Goal: Communication & Community: Answer question/provide support

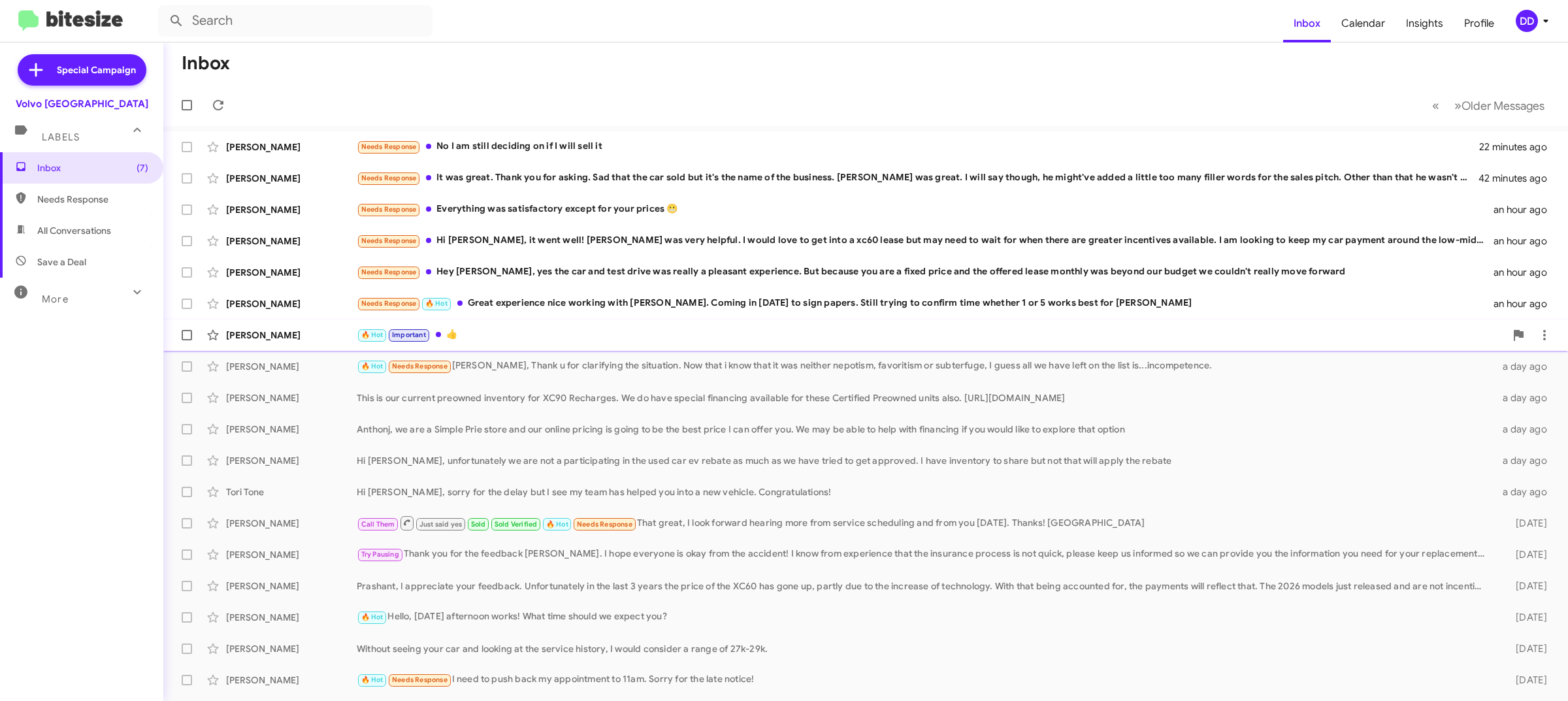
click at [498, 334] on div "🔥 Hot Important 👍" at bounding box center [930, 335] width 1149 height 15
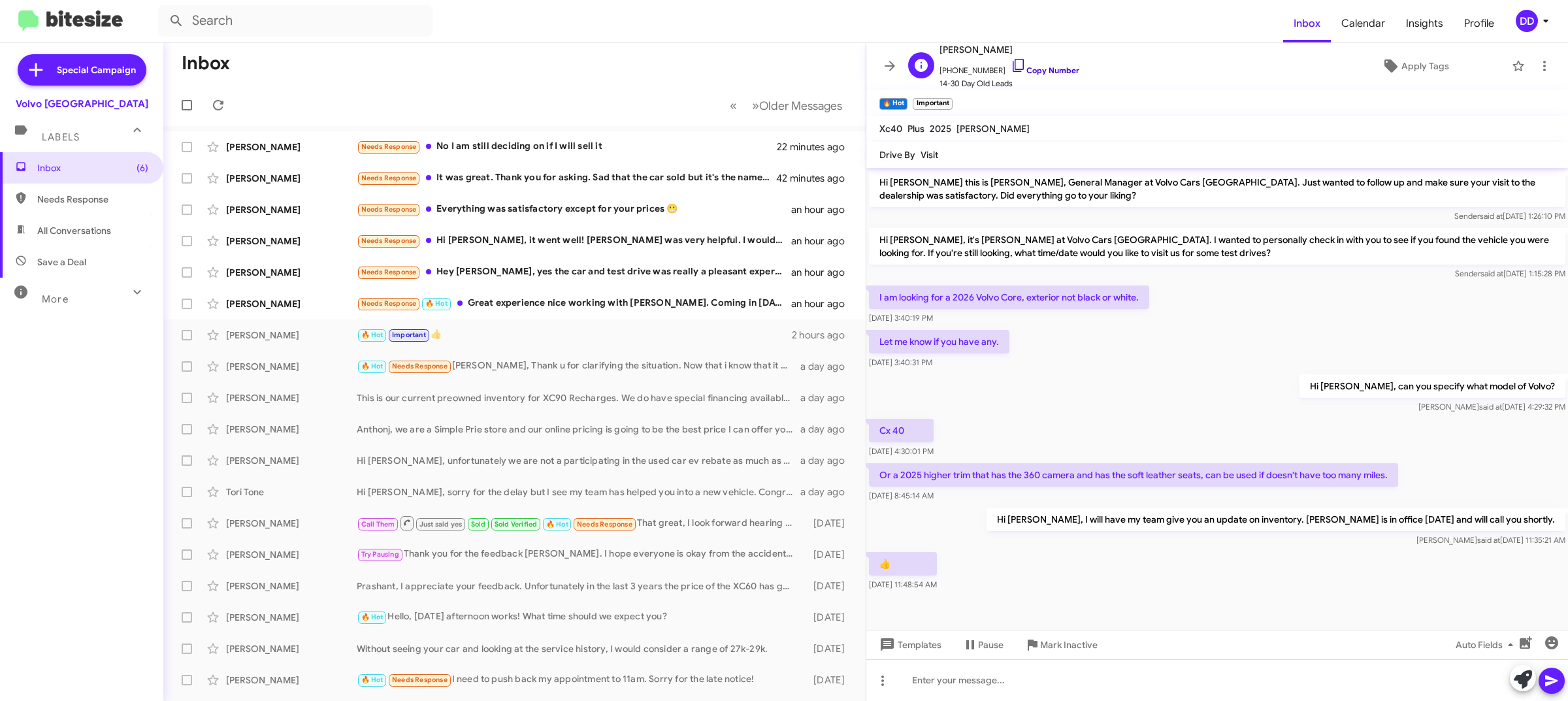
click at [1028, 70] on link "Copy Number" at bounding box center [1045, 70] width 69 height 10
click at [559, 305] on div "Needs Response 🔥 Hot Great experience nice working with Joseph. Coming in tomor…" at bounding box center [580, 303] width 446 height 15
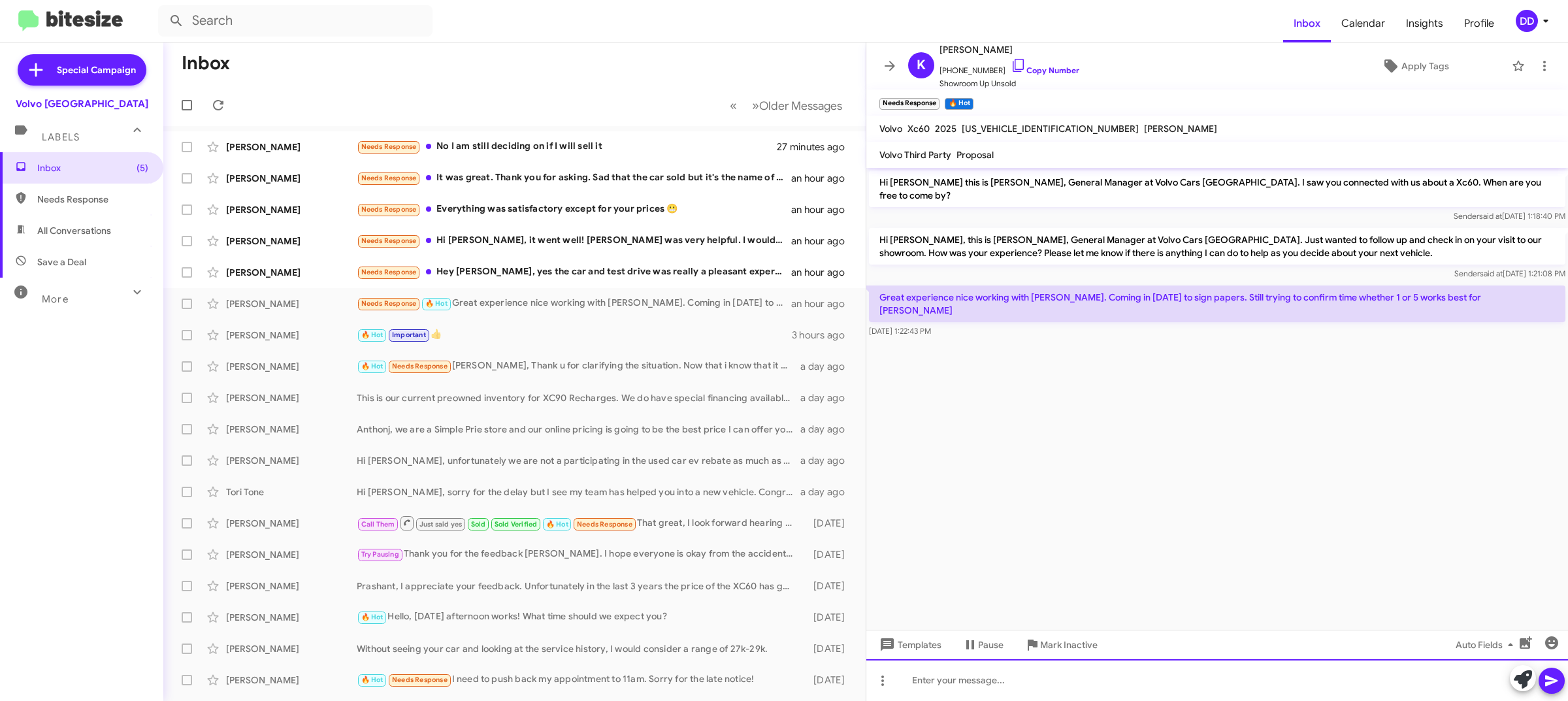
click at [1229, 675] on div at bounding box center [1217, 681] width 702 height 42
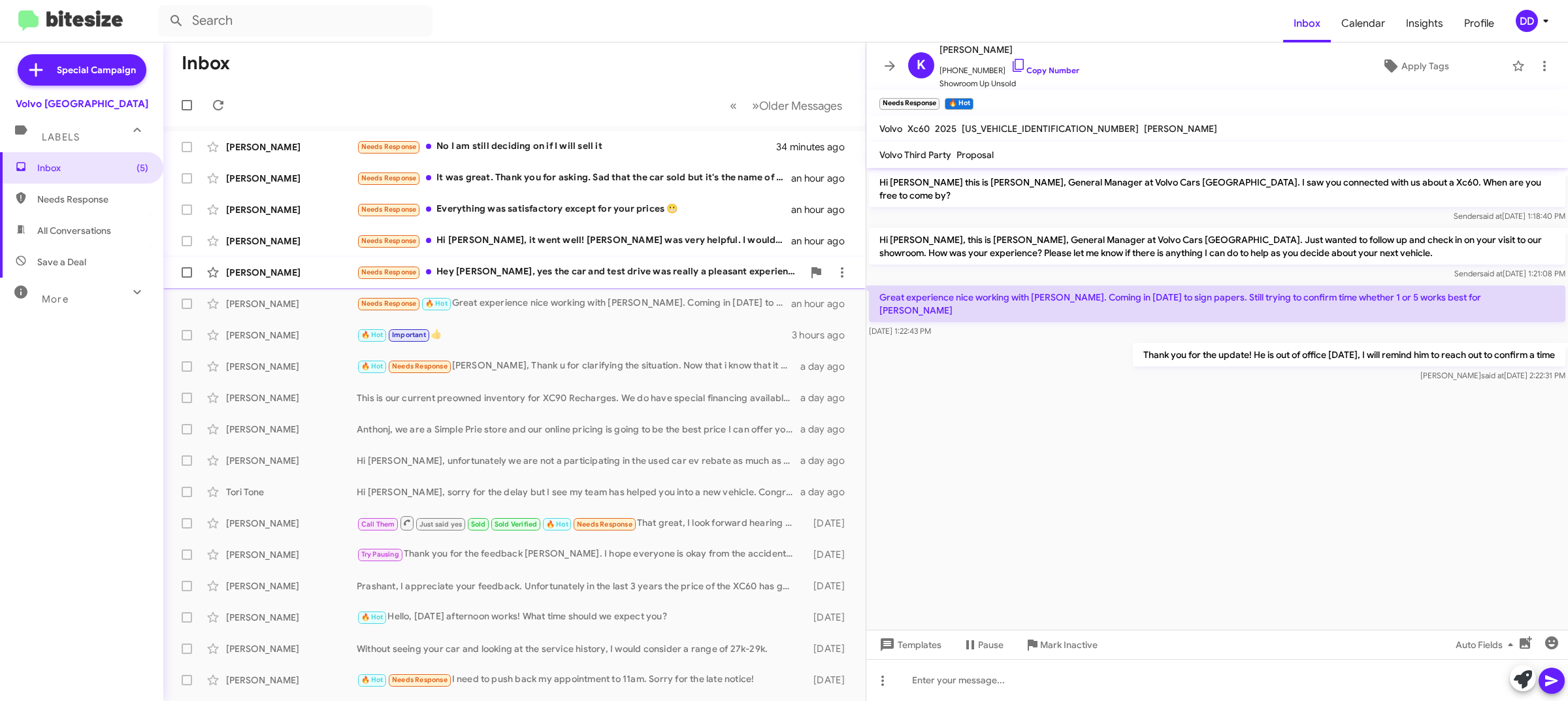
click at [600, 275] on div "Needs Response Hey David, yes the car and test drive was really a pleasant expe…" at bounding box center [580, 272] width 446 height 15
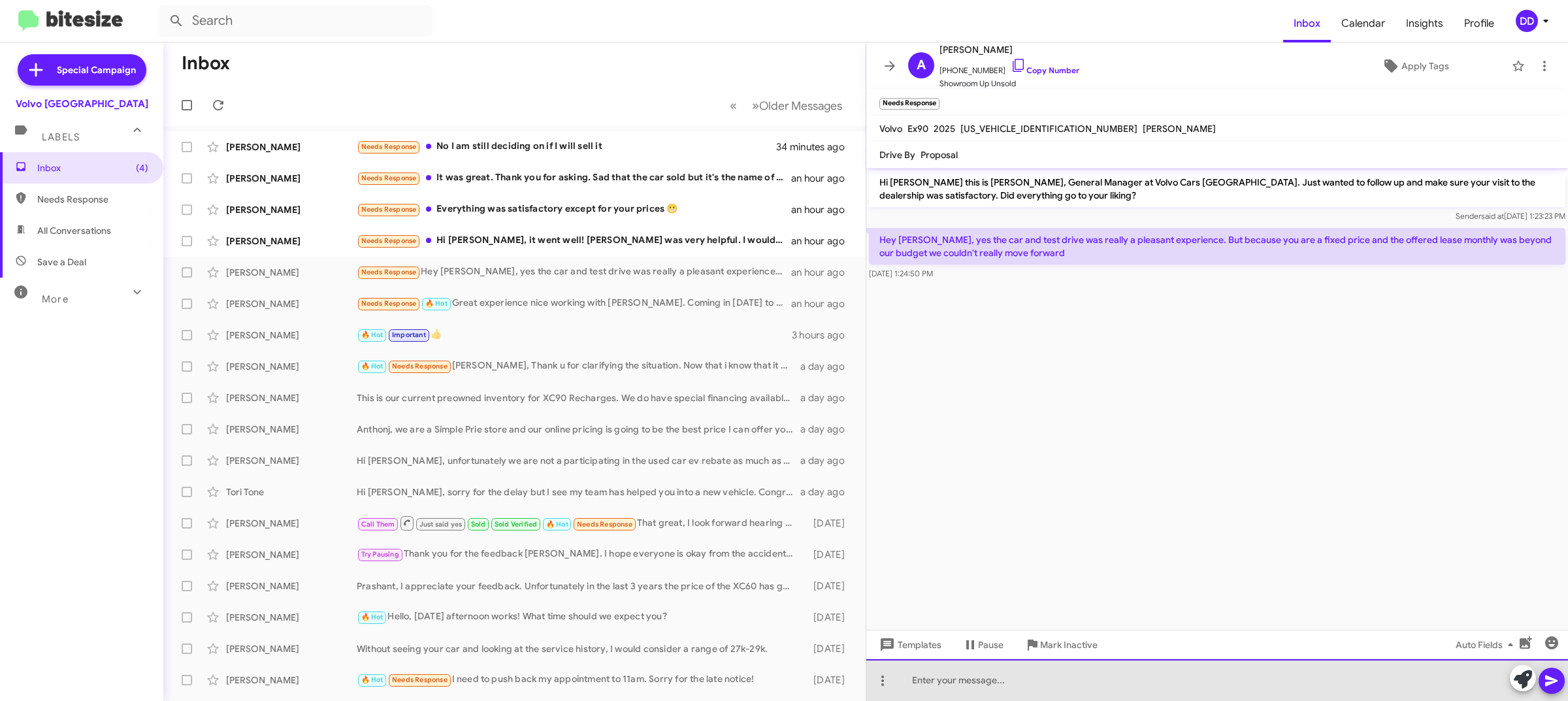
click at [1137, 684] on div at bounding box center [1217, 681] width 702 height 42
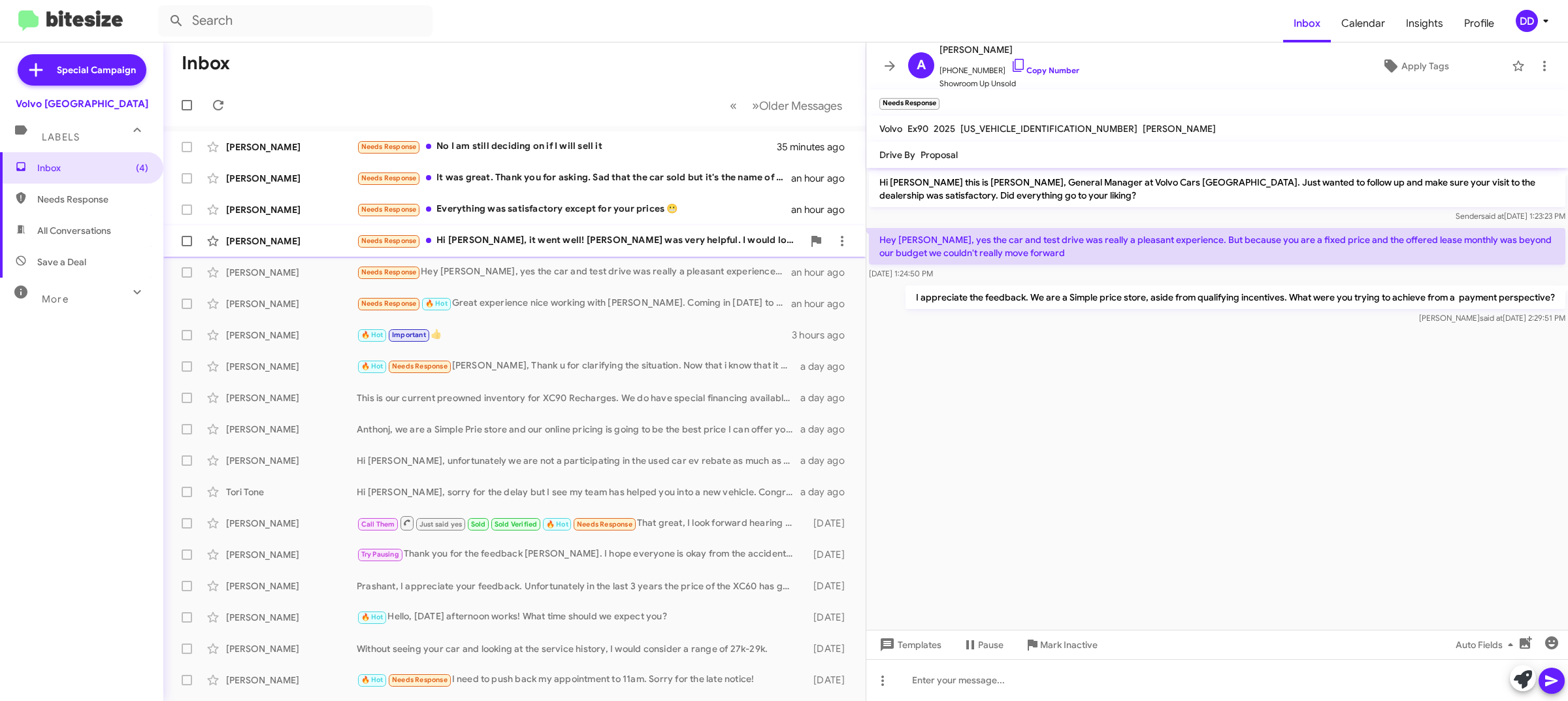
click at [571, 233] on div "Bree Phillips Needs Response Hi David, it went well! George was very helpful. I…" at bounding box center [514, 241] width 681 height 26
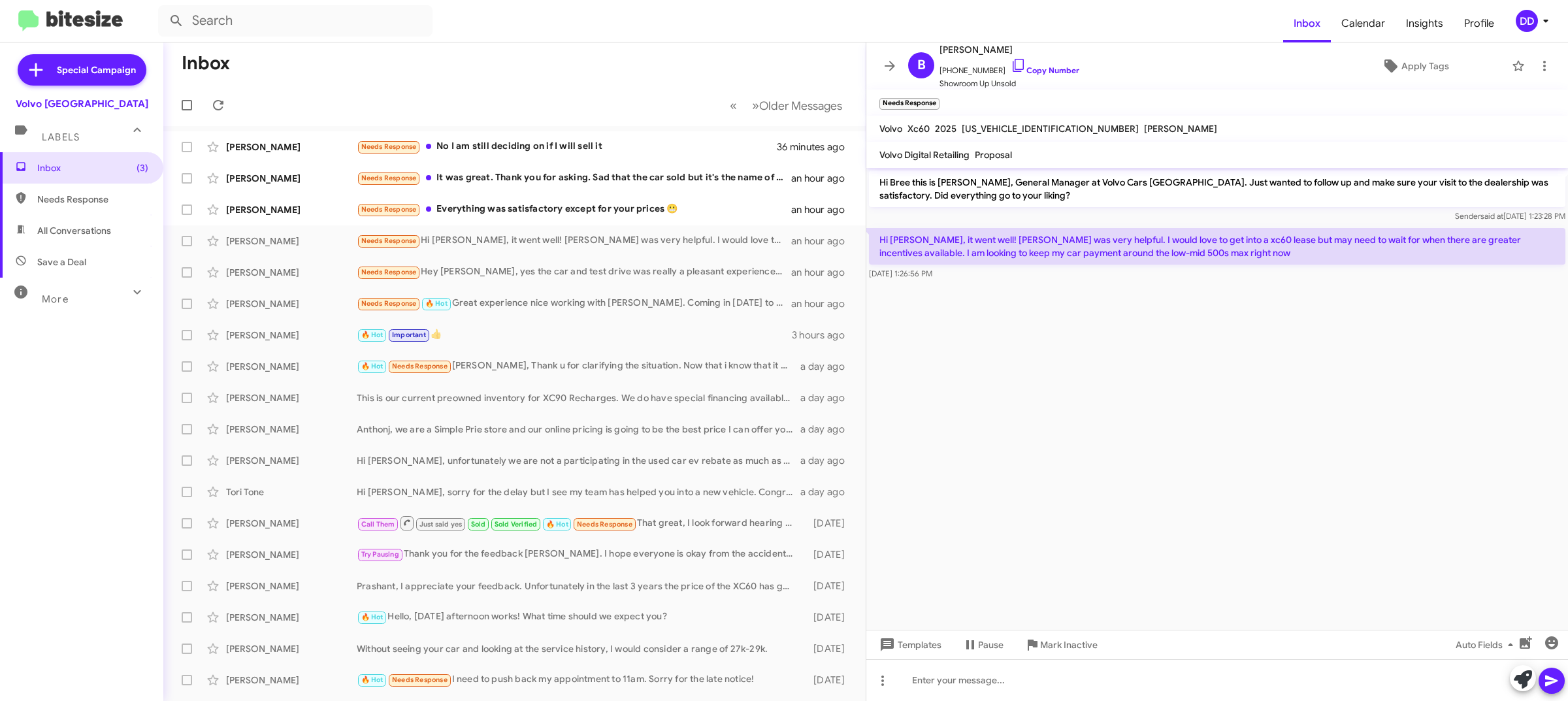
click at [1199, 657] on div "Templates Pause Mark Inactive Auto Fields" at bounding box center [1217, 644] width 702 height 29
click at [1210, 678] on div at bounding box center [1217, 681] width 702 height 42
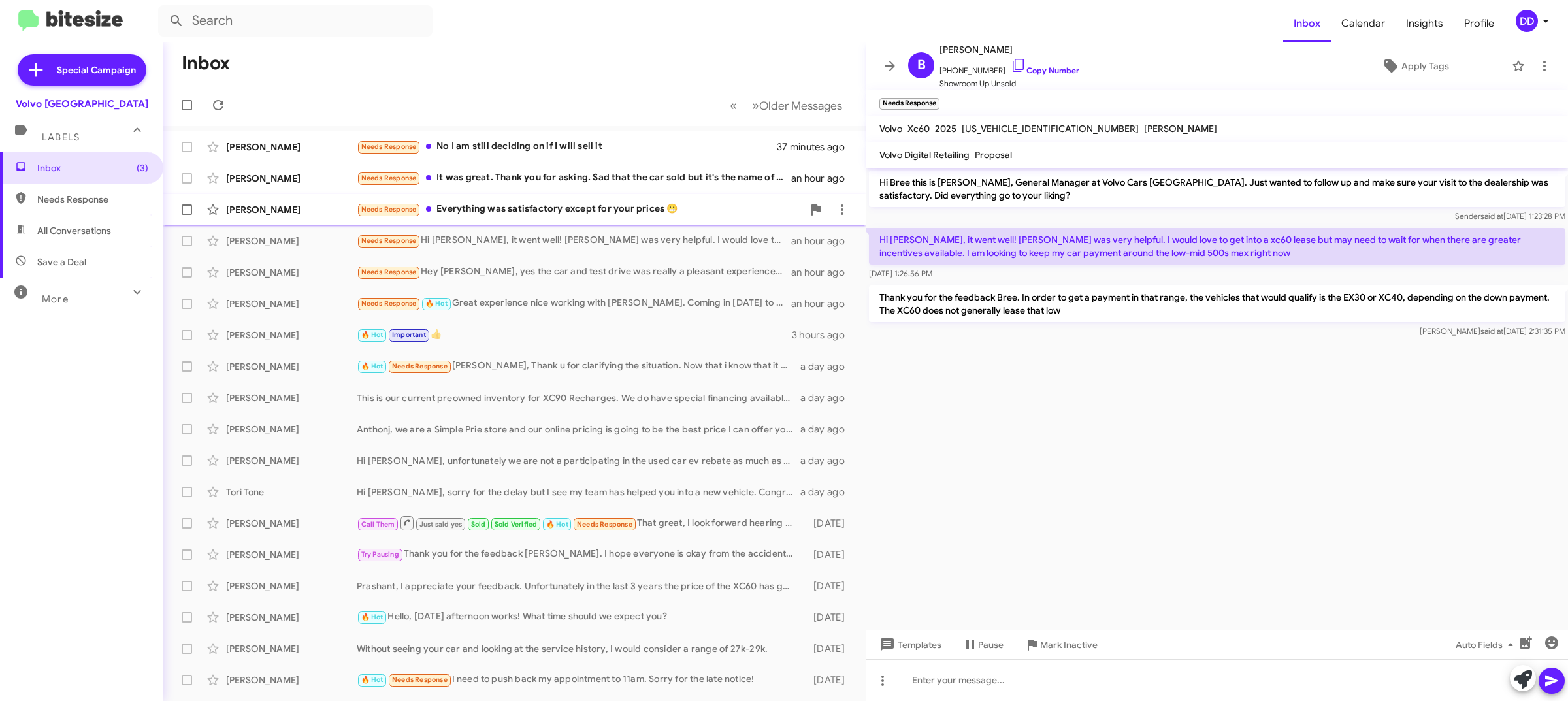
click at [544, 210] on div "Needs Response Everything was satisfactory except for your prices 😬" at bounding box center [580, 209] width 446 height 15
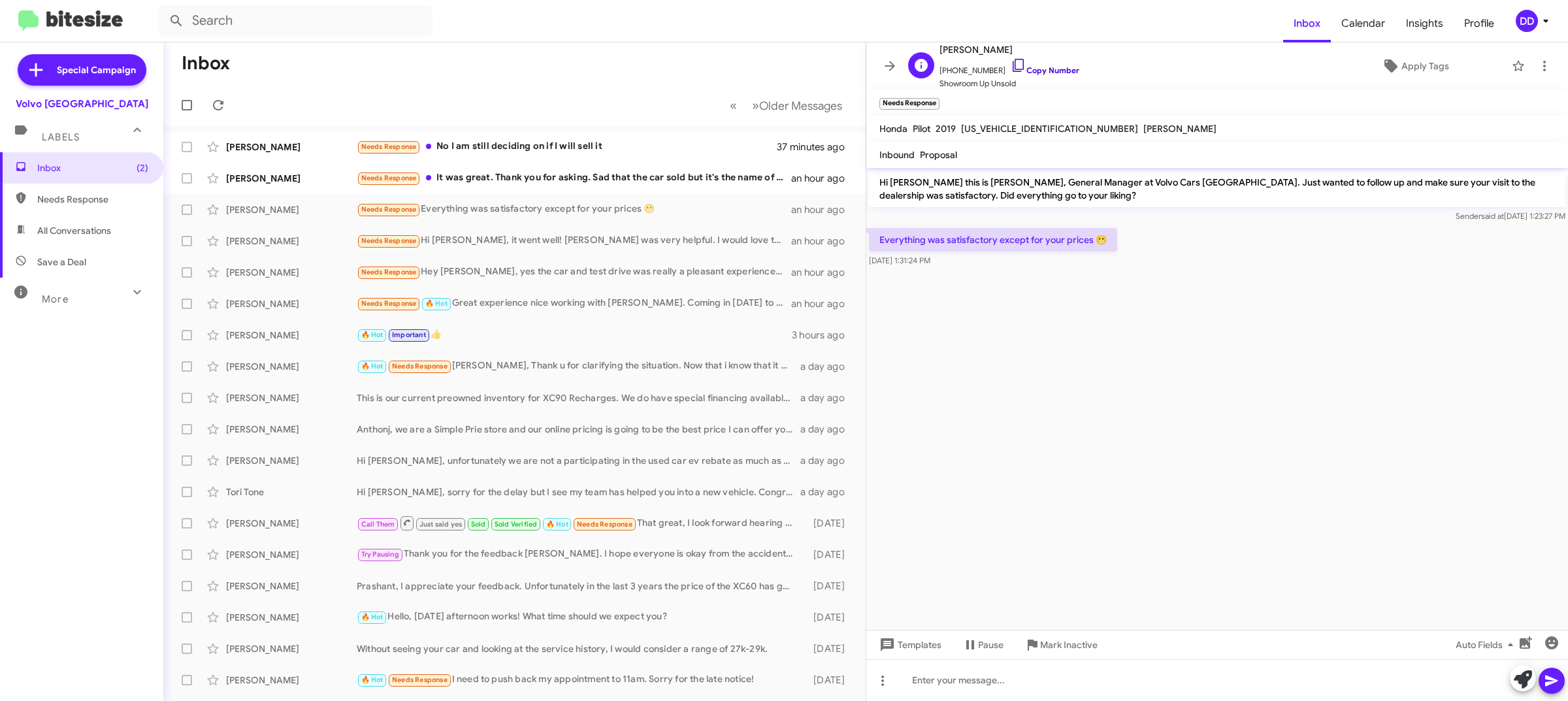
click at [1046, 66] on link "Copy Number" at bounding box center [1045, 70] width 69 height 10
click at [1049, 690] on div at bounding box center [1217, 681] width 702 height 42
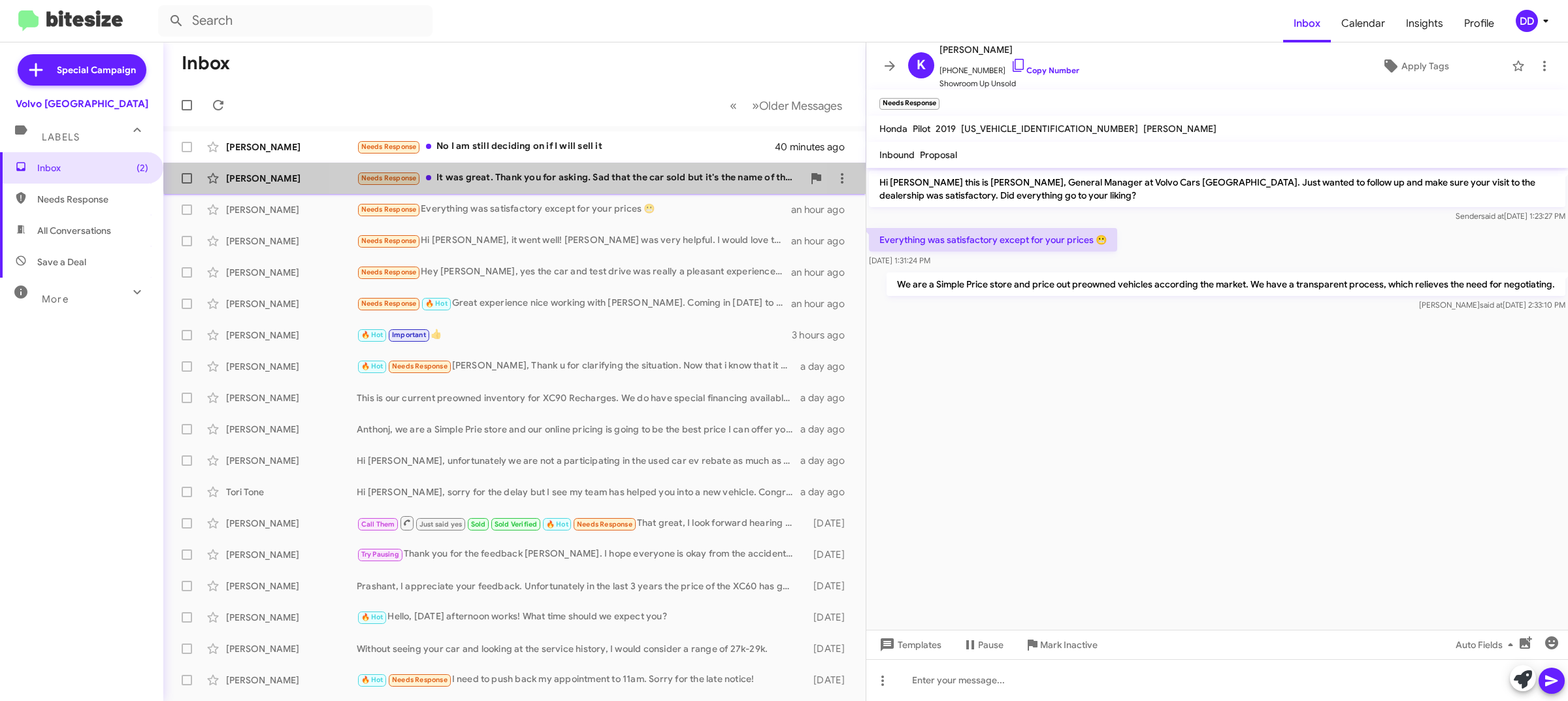
click at [567, 169] on div "Shayon Chaudhuri Needs Response It was great. Thank you for asking. Sad that th…" at bounding box center [514, 179] width 681 height 26
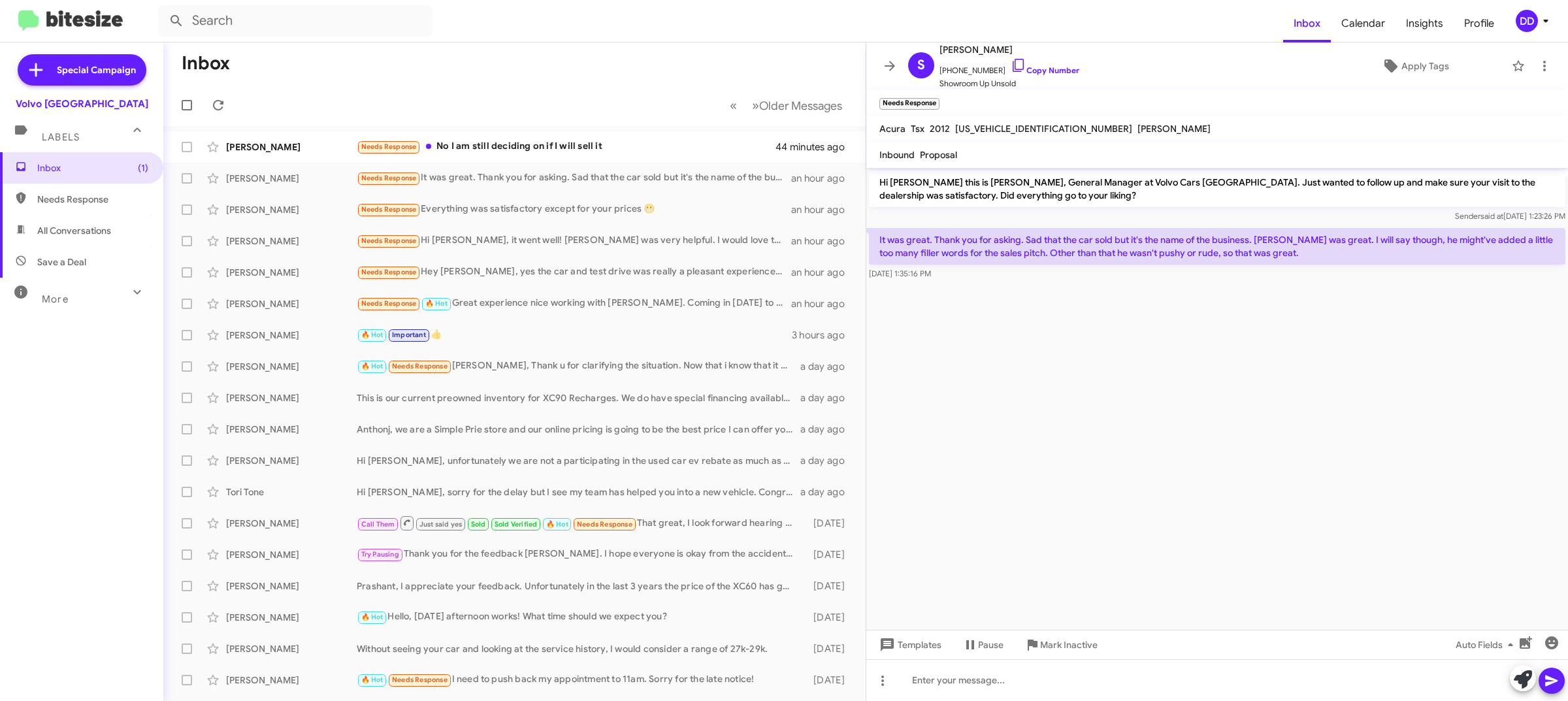
click at [1141, 448] on cdk-virtual-scroll-viewport "Hi Shayon this is David Dupart, General Manager at Volvo Cars Palo Alto. Just w…" at bounding box center [1217, 399] width 702 height 462
click at [1040, 69] on link "Copy Number" at bounding box center [1045, 70] width 69 height 10
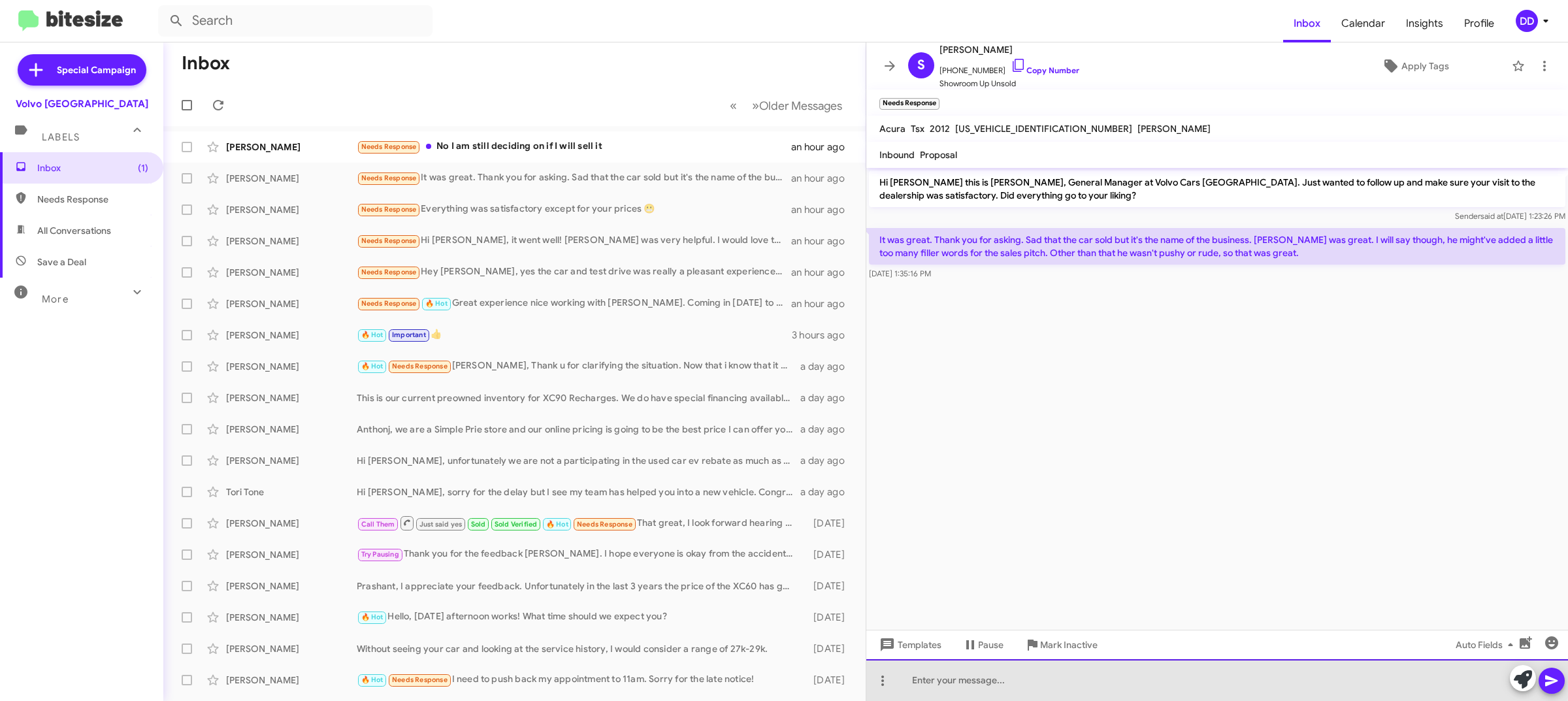
click at [1214, 670] on div at bounding box center [1217, 681] width 702 height 42
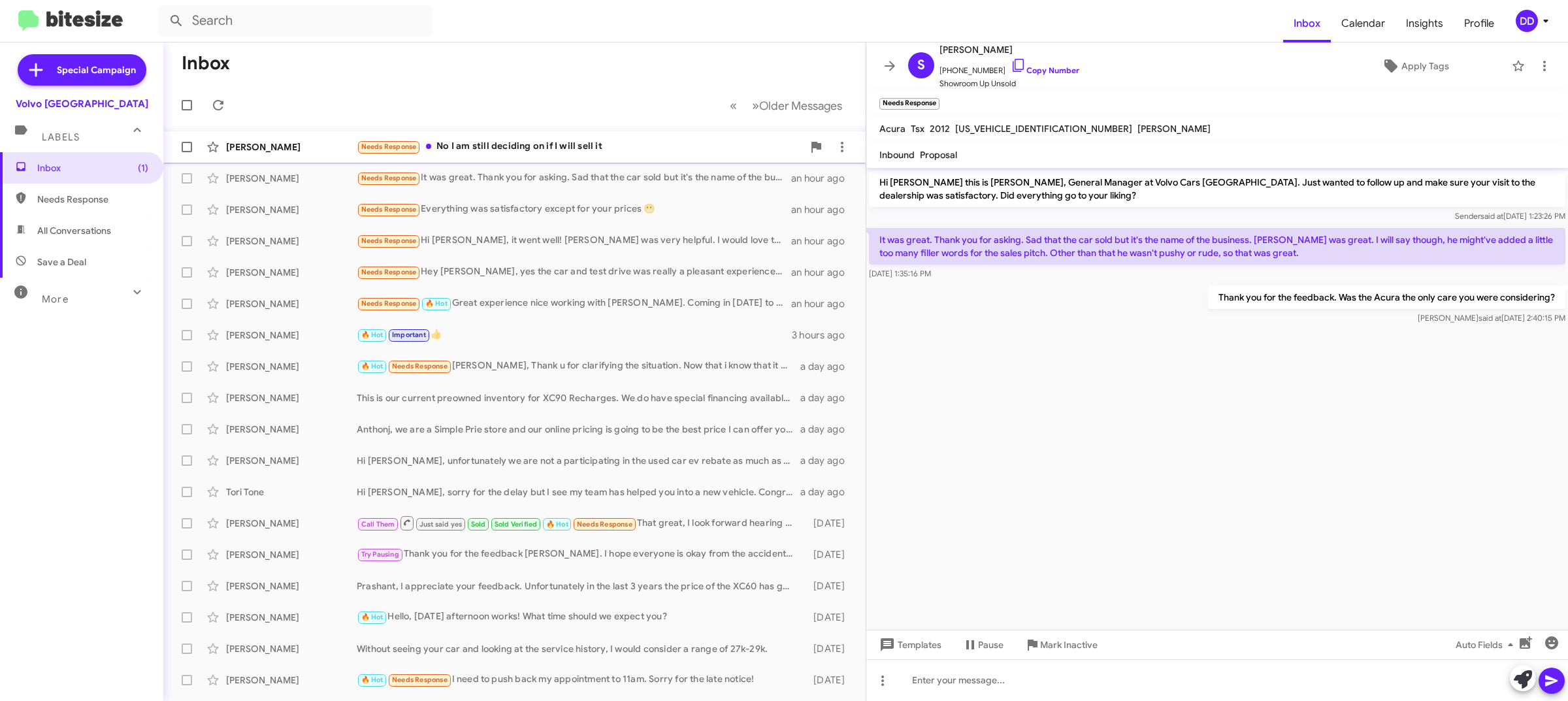
click at [563, 146] on div "Needs Response No I am still deciding on if I will sell it" at bounding box center [580, 146] width 446 height 15
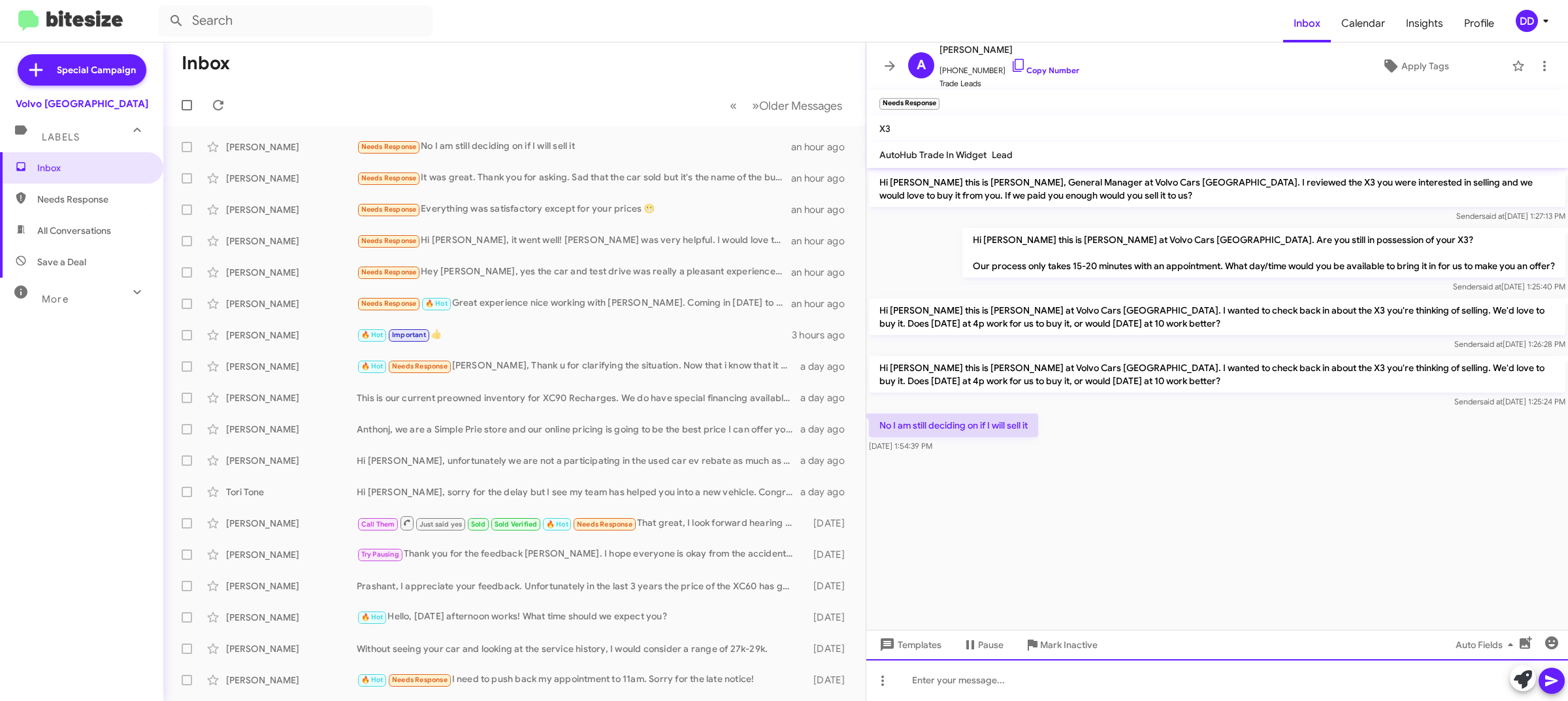
click at [1051, 691] on div at bounding box center [1217, 681] width 702 height 42
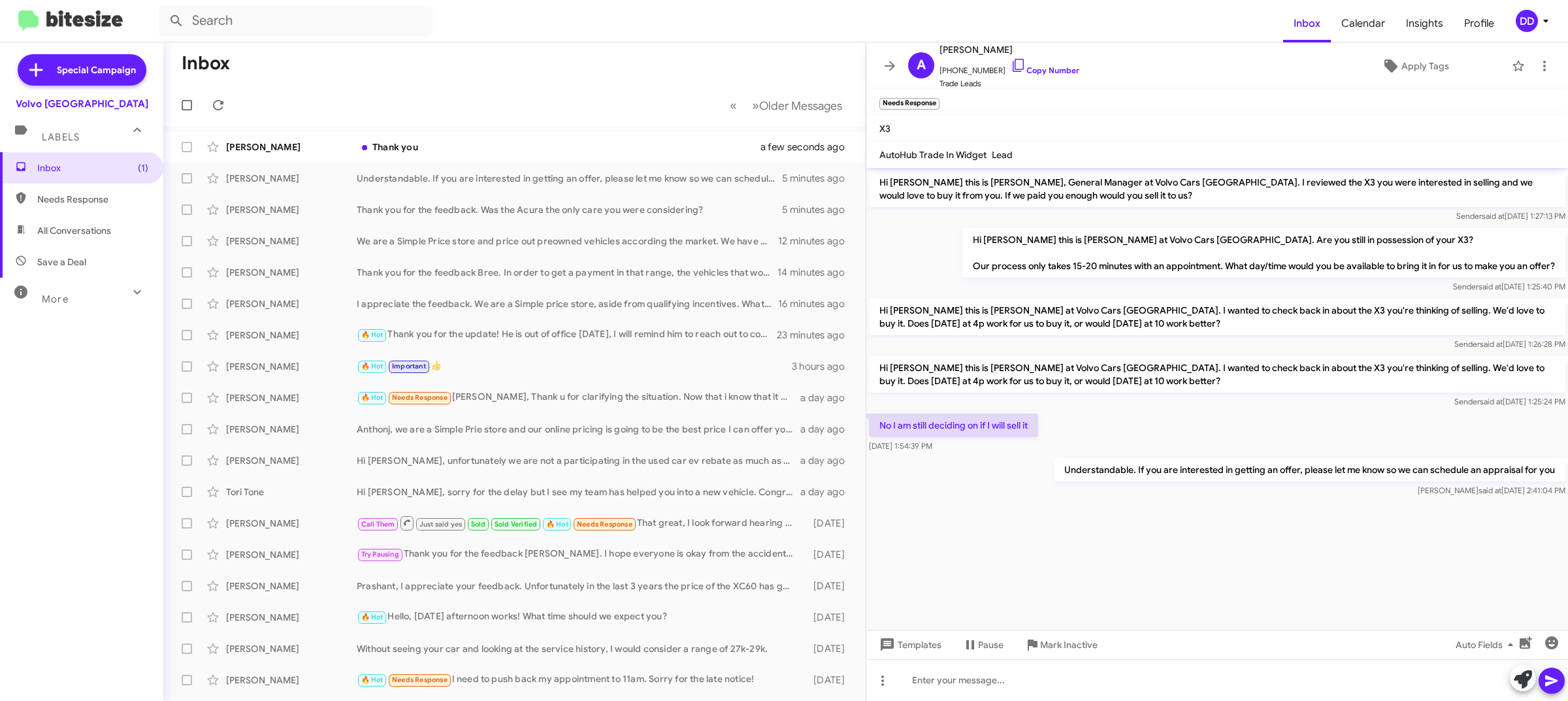
click at [442, 87] on mat-toolbar-row "« Previous » Next Older Messages" at bounding box center [514, 105] width 702 height 42
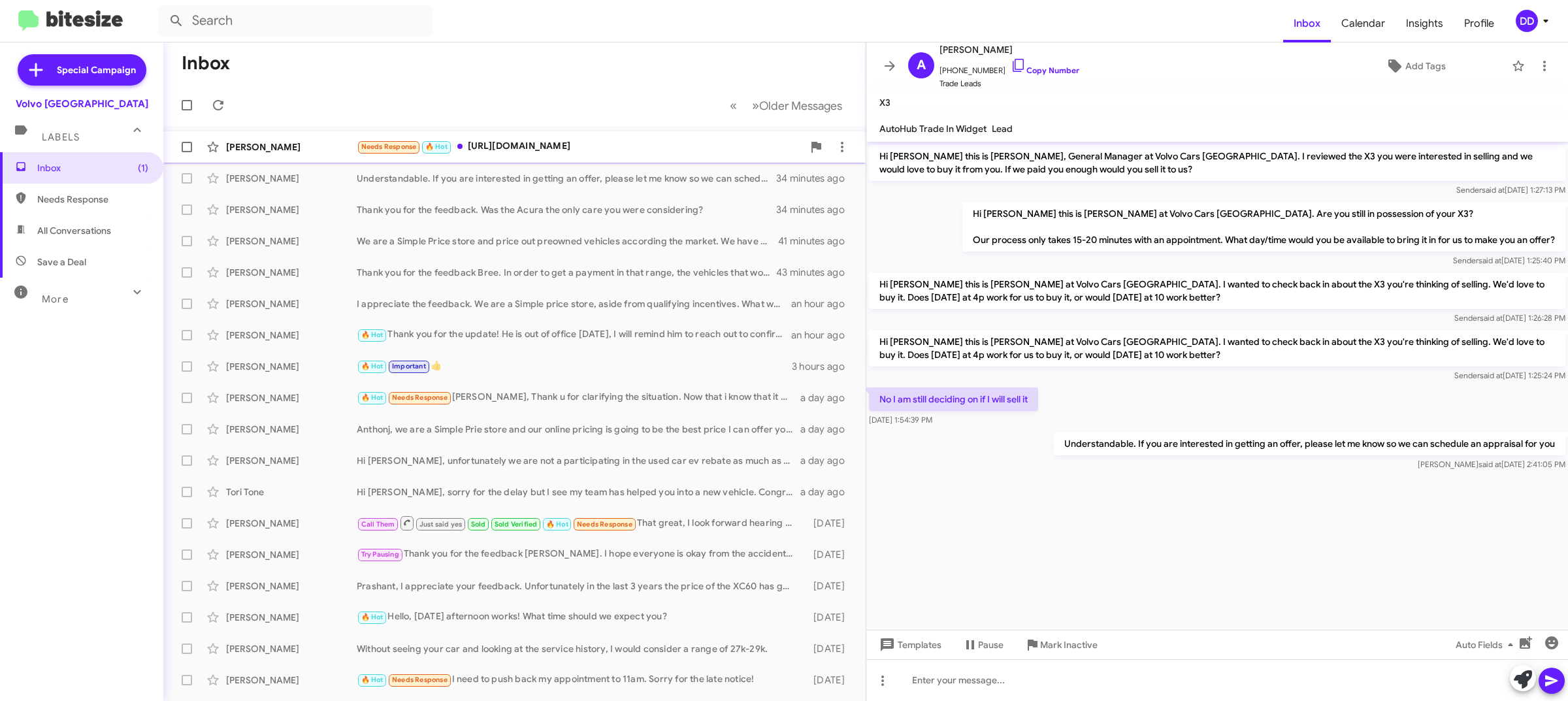
click at [566, 149] on div "Needs Response 🔥 Hot https://www.volvocarspaloalto.com/certified/Volvo/2024-Vol…" at bounding box center [580, 146] width 446 height 15
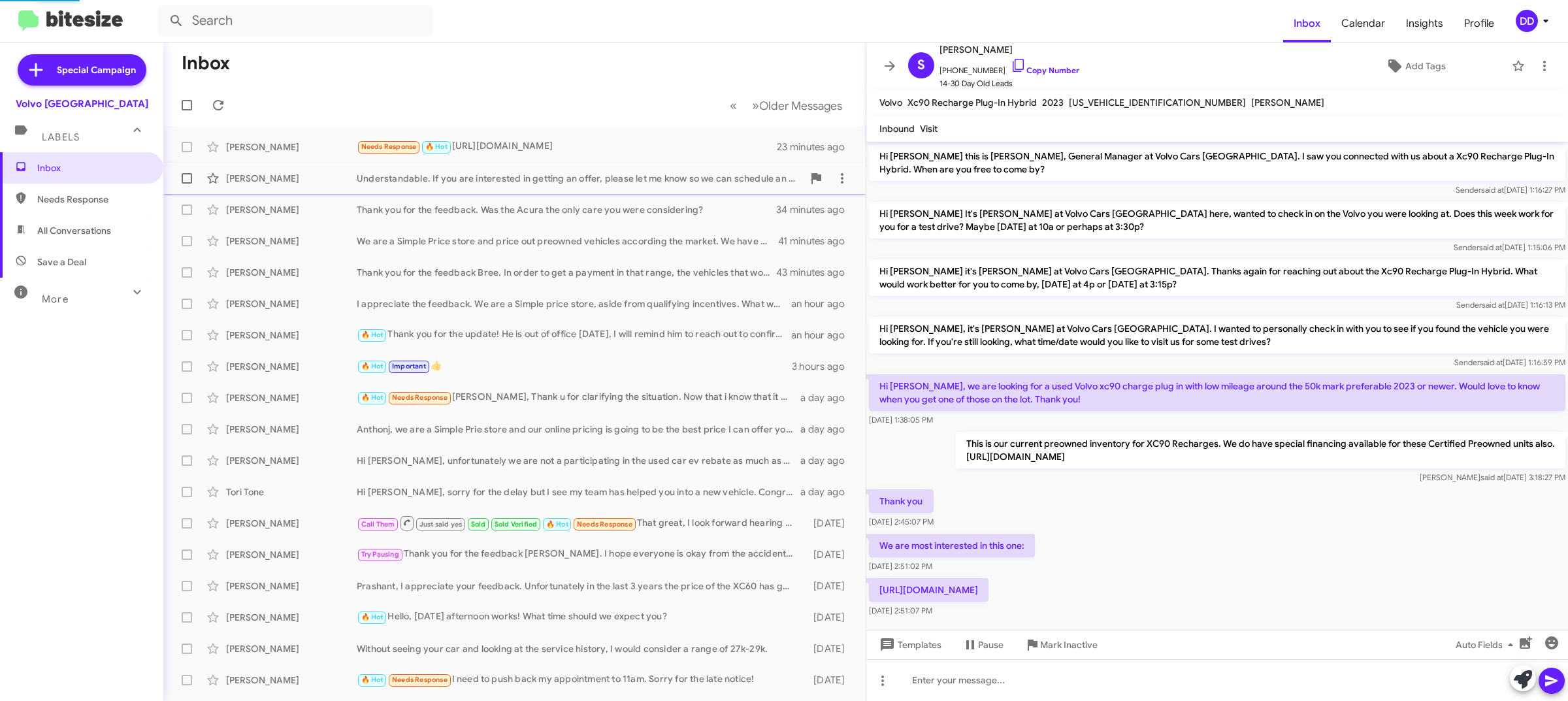
scroll to position [18, 0]
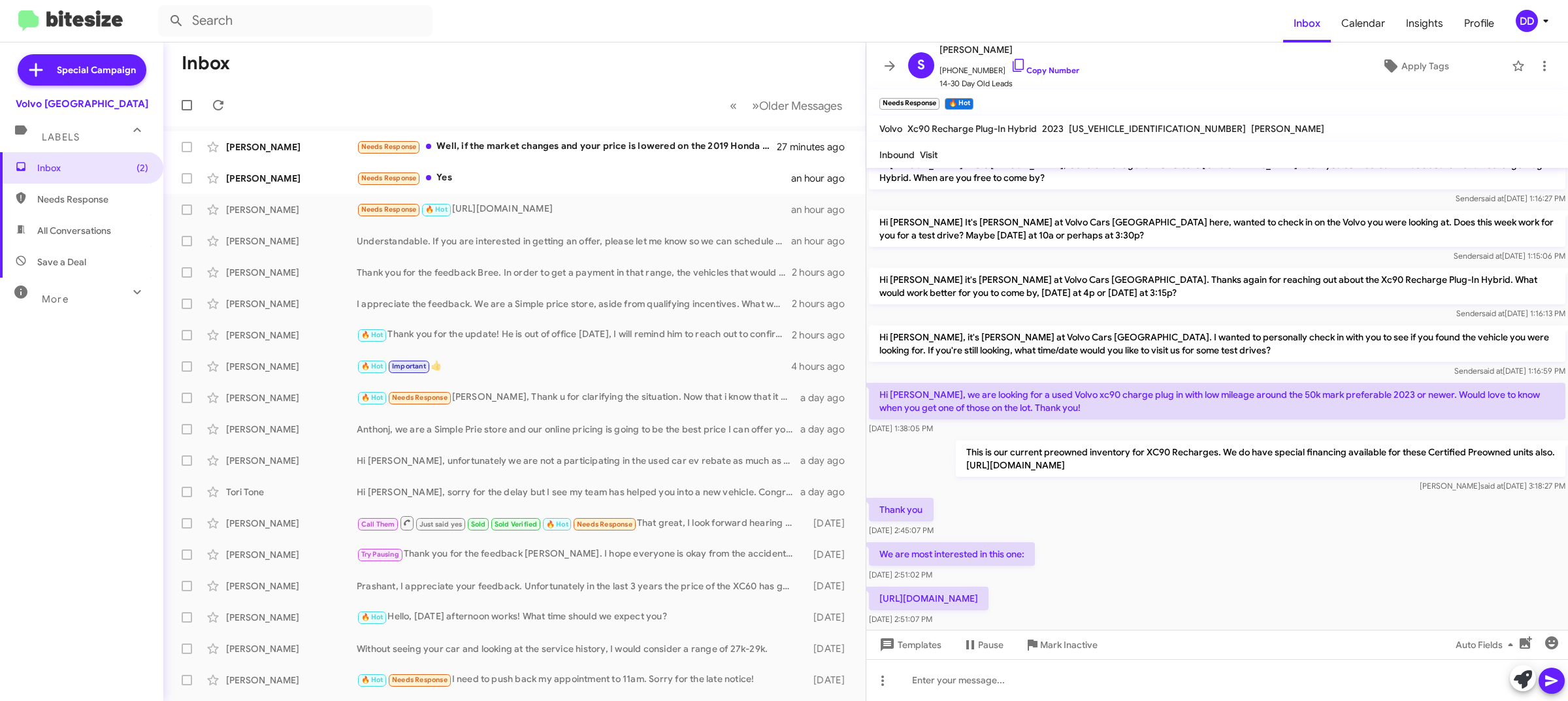
drag, startPoint x: 549, startPoint y: 172, endPoint x: 1178, endPoint y: 464, distance: 693.5
click at [1178, 462] on div "Inbox « Previous » Next Older Messages Kate Slater Needs Response Well, if the …" at bounding box center [866, 372] width 1405 height 659
click at [1179, 511] on div "Thank you Aug 26, 2025, 2:45:07 PM" at bounding box center [1217, 517] width 702 height 44
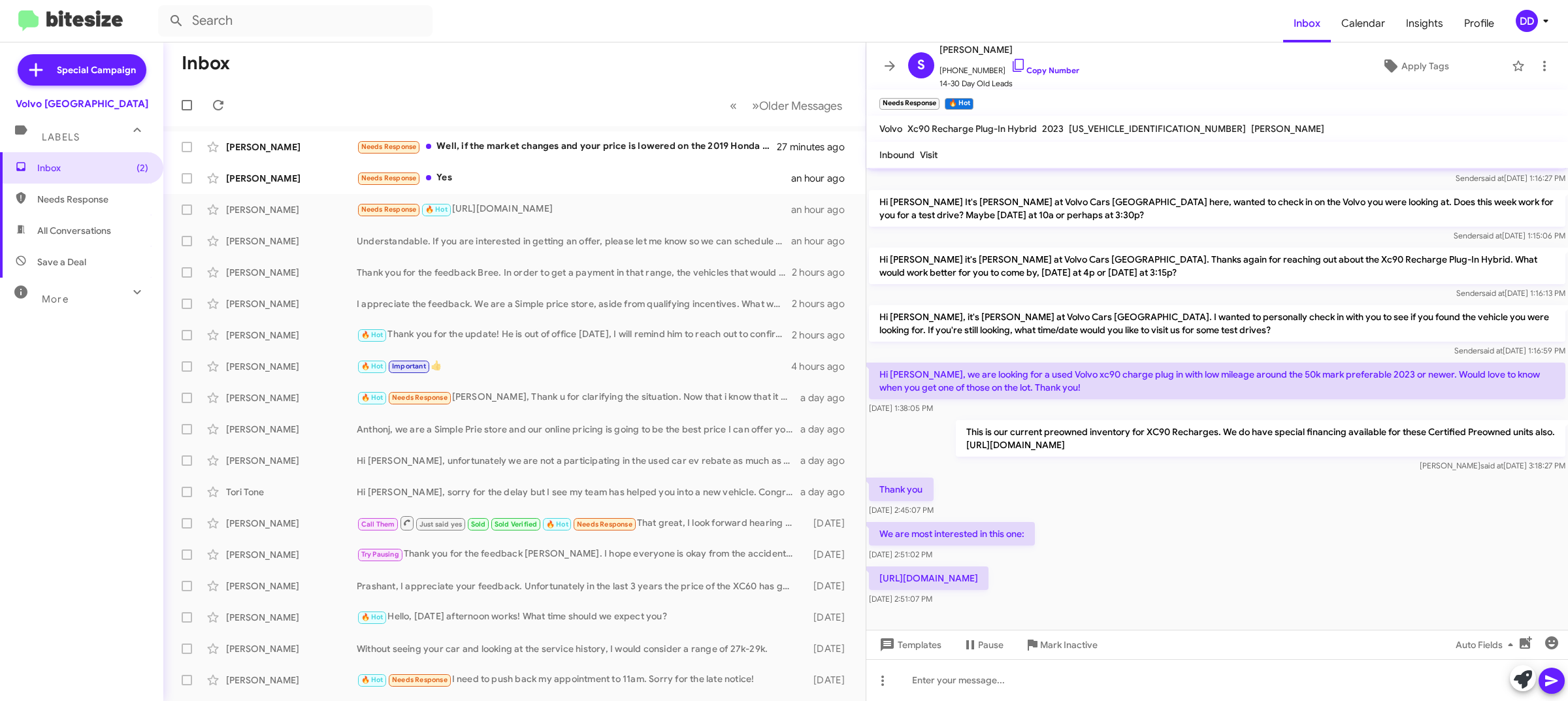
scroll to position [44, 0]
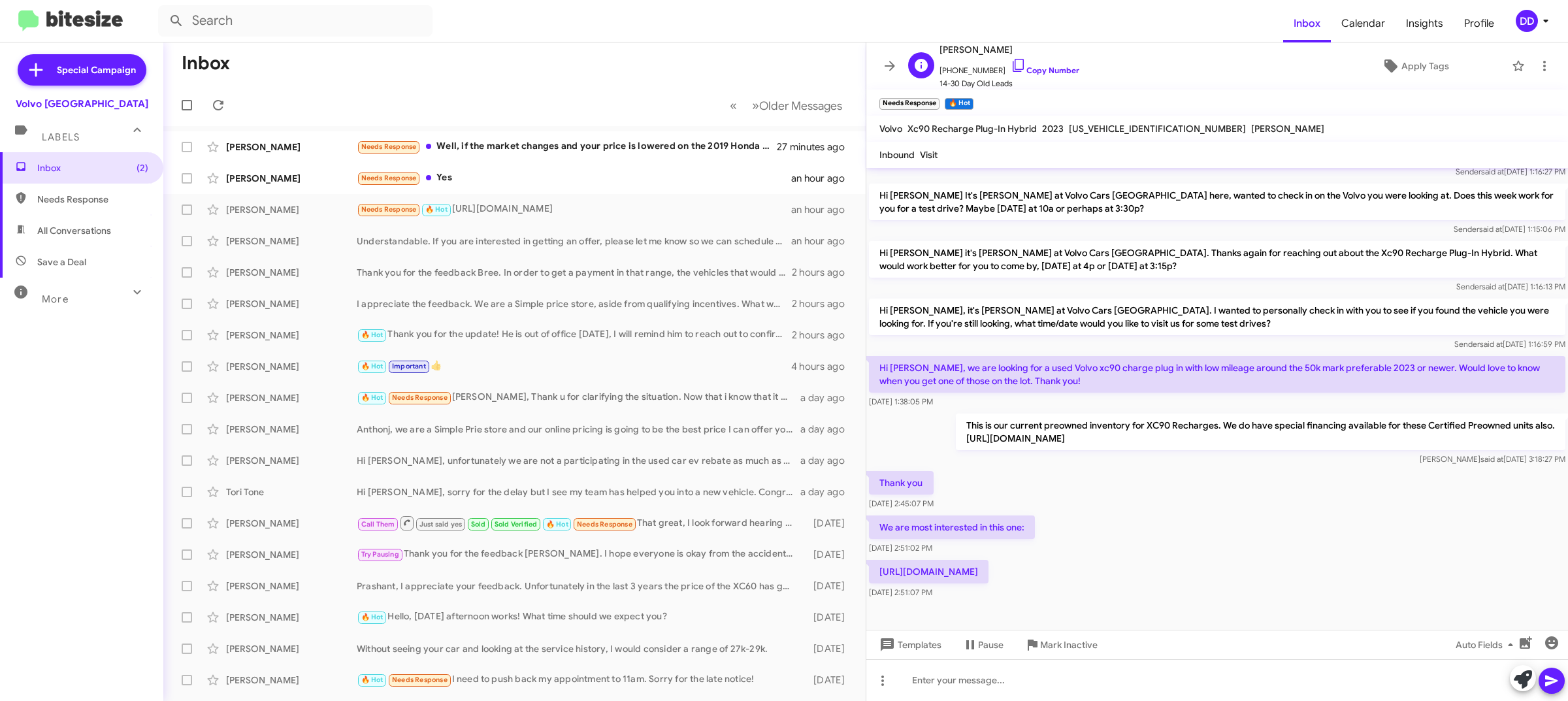
click at [1036, 62] on span "+14082393833 Copy Number" at bounding box center [1010, 67] width 140 height 19
click at [1038, 65] on span "+14082393833 Copy Number" at bounding box center [1010, 67] width 140 height 19
click at [1039, 72] on link "Copy Number" at bounding box center [1045, 70] width 69 height 10
click at [988, 566] on p "[URL][DOMAIN_NAME]" at bounding box center [929, 572] width 120 height 23
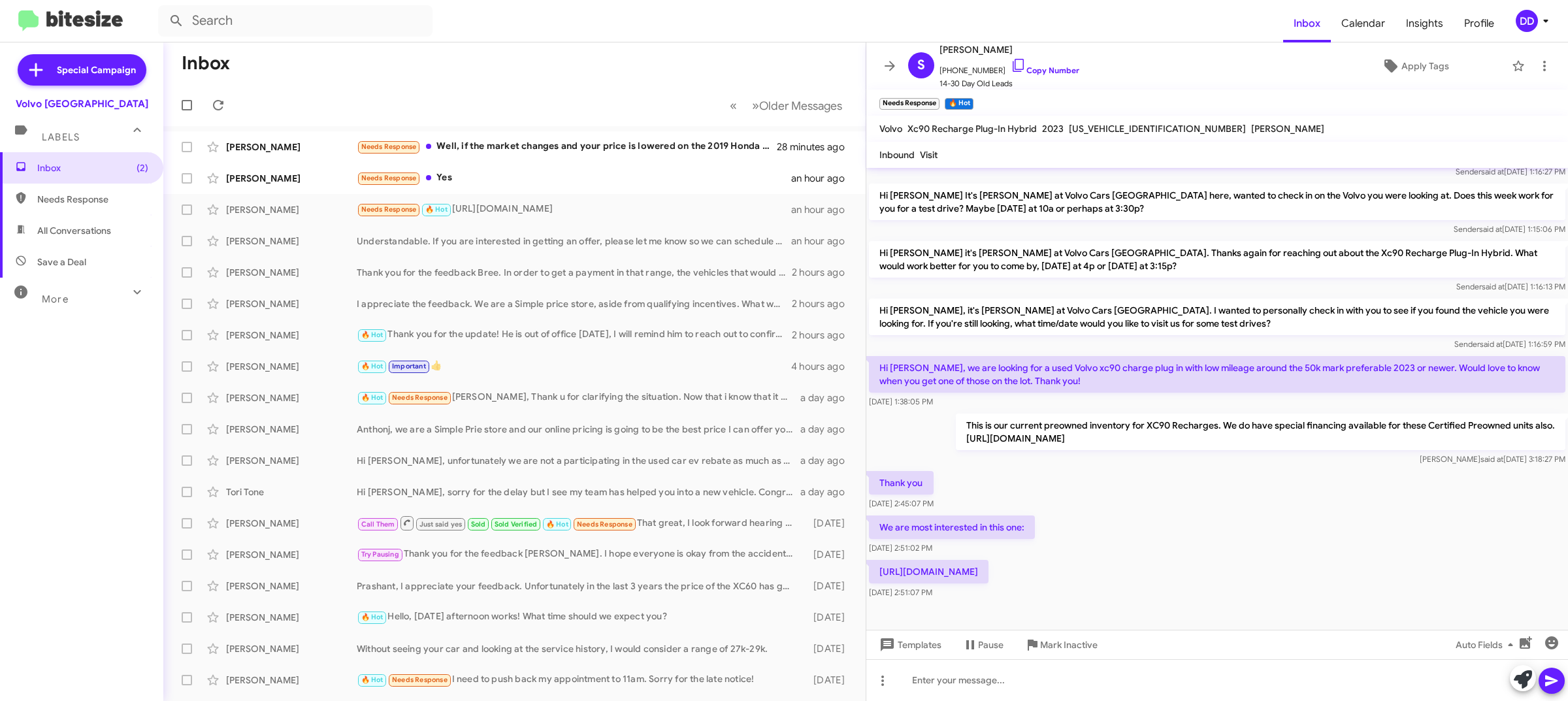
click at [988, 566] on p "[URL][DOMAIN_NAME]" at bounding box center [929, 572] width 120 height 23
click at [988, 564] on p "[URL][DOMAIN_NAME]" at bounding box center [929, 572] width 120 height 23
click at [988, 569] on p "[URL][DOMAIN_NAME]" at bounding box center [929, 572] width 120 height 23
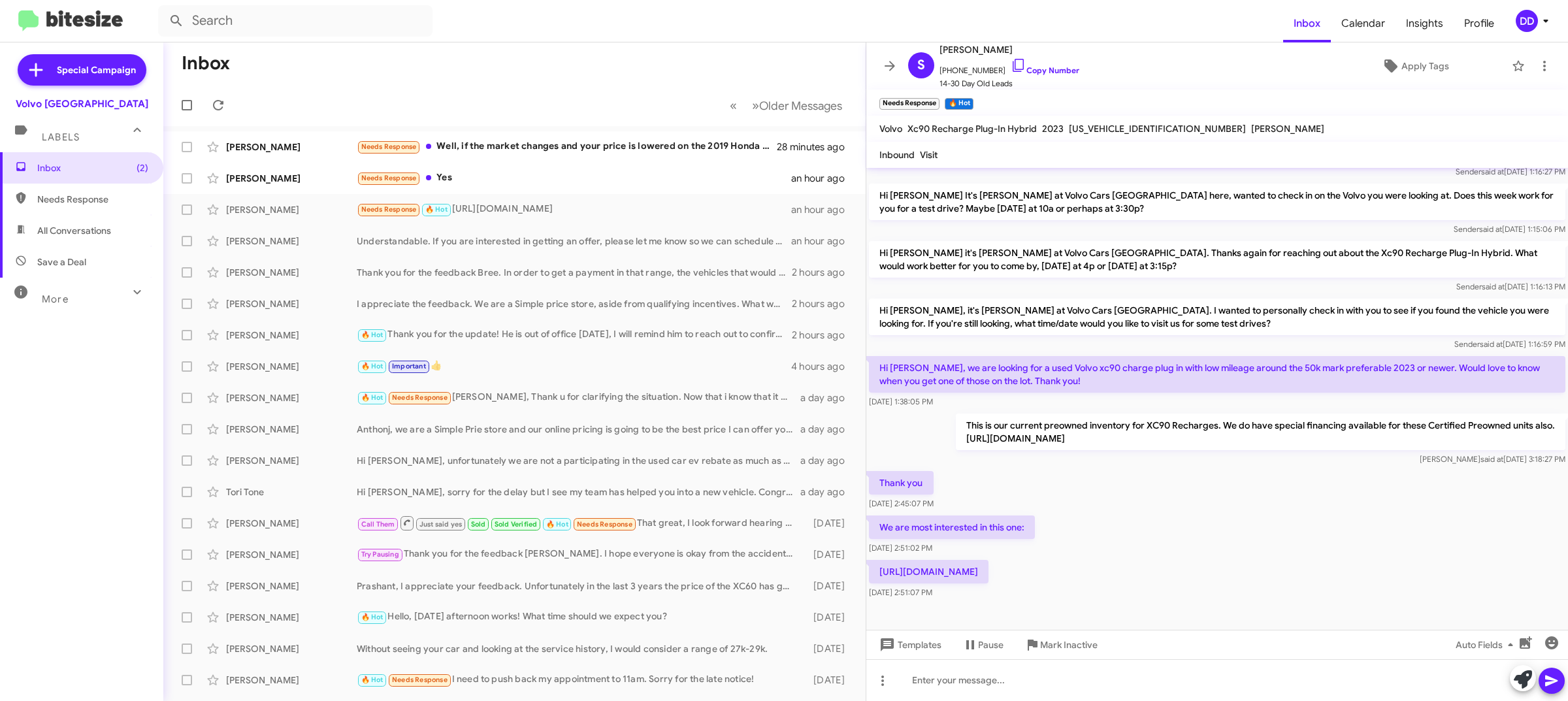
click at [988, 569] on p "[URL][DOMAIN_NAME]" at bounding box center [929, 572] width 120 height 23
click at [1282, 491] on div "Thank you Aug 26, 2025, 2:45:07 PM" at bounding box center [1217, 491] width 702 height 44
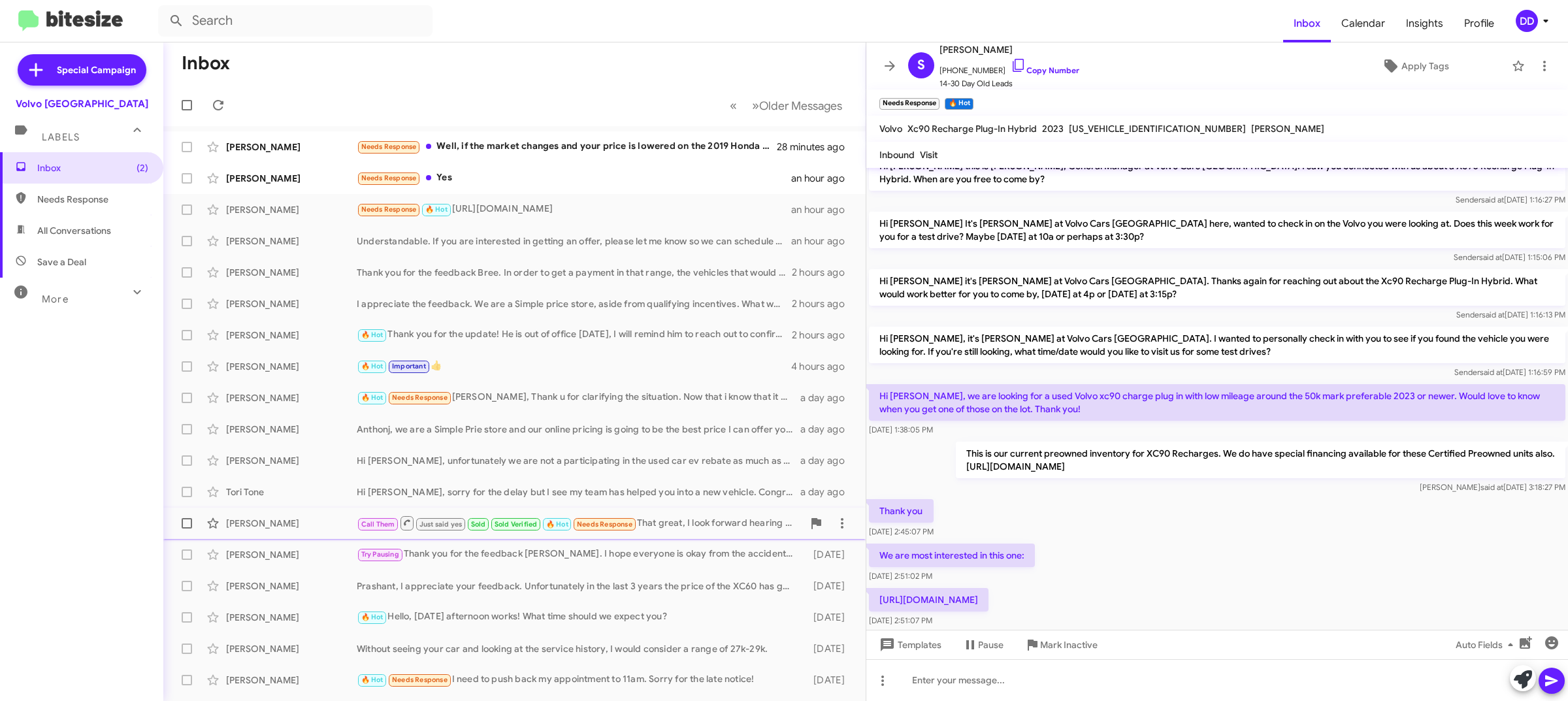
scroll to position [0, 0]
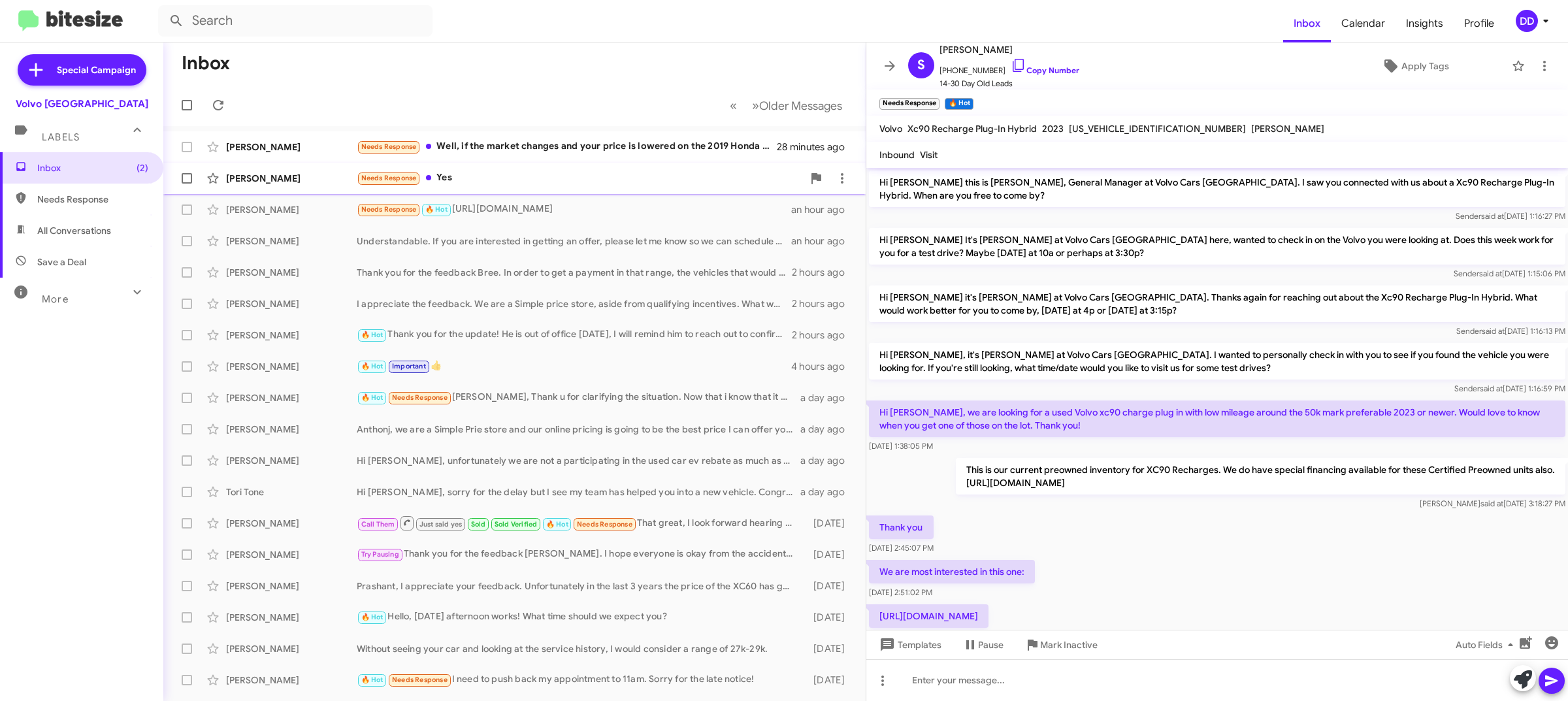
click at [507, 167] on div "Shayon Chaudhuri Needs Response Yes an hour ago" at bounding box center [514, 179] width 681 height 26
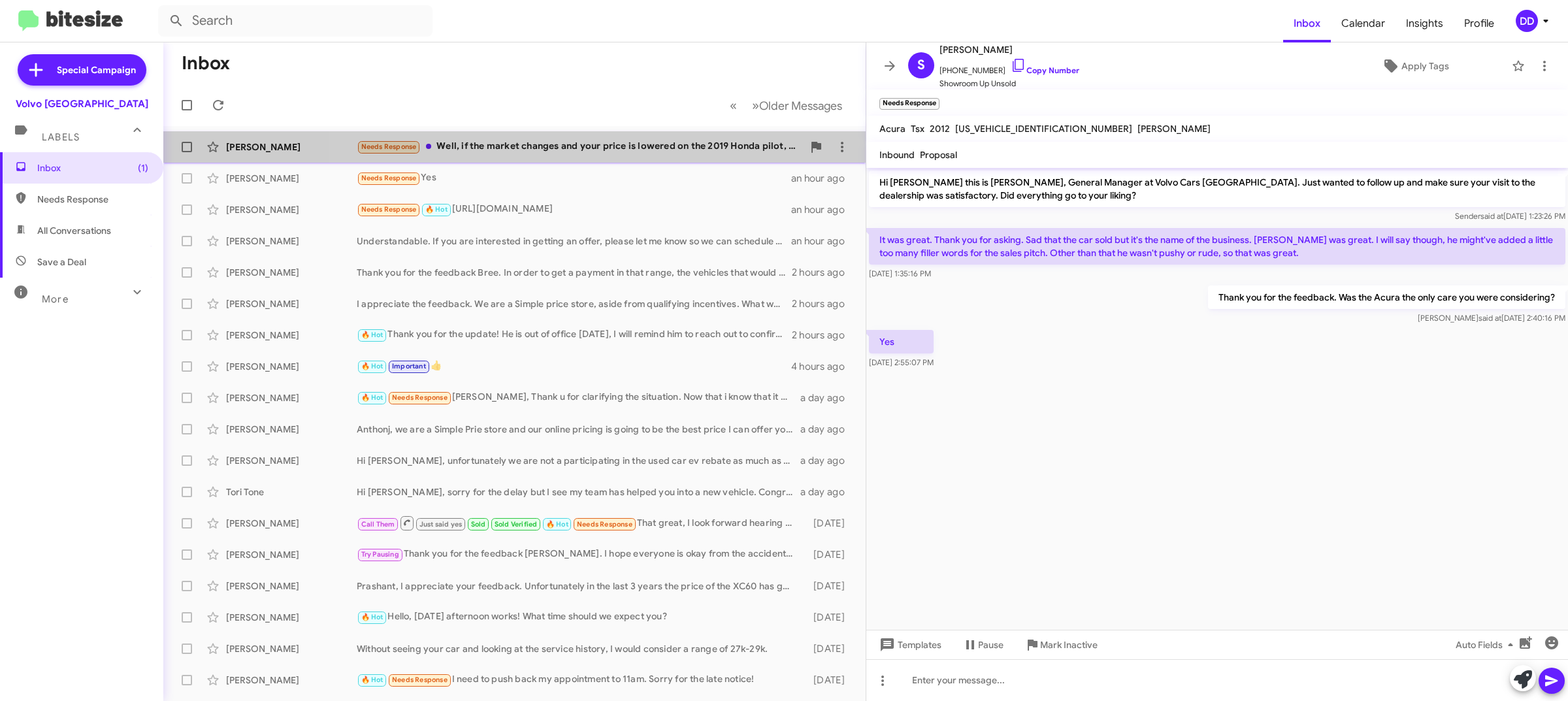
click at [593, 151] on div "Needs Response Well, if the market changes and your price is lowered on the 201…" at bounding box center [580, 146] width 446 height 15
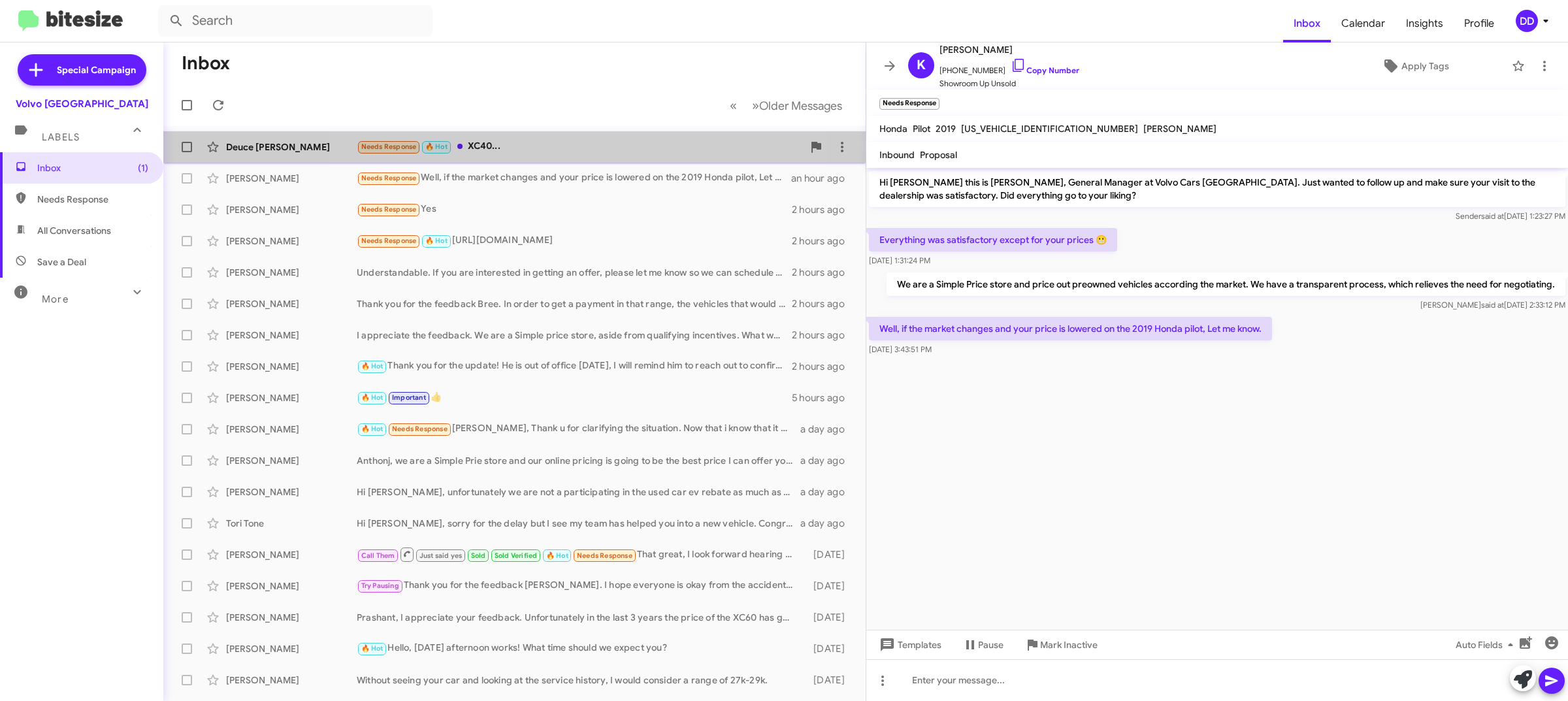
click at [555, 141] on div "Needs Response 🔥 Hot XC40..." at bounding box center [580, 146] width 446 height 15
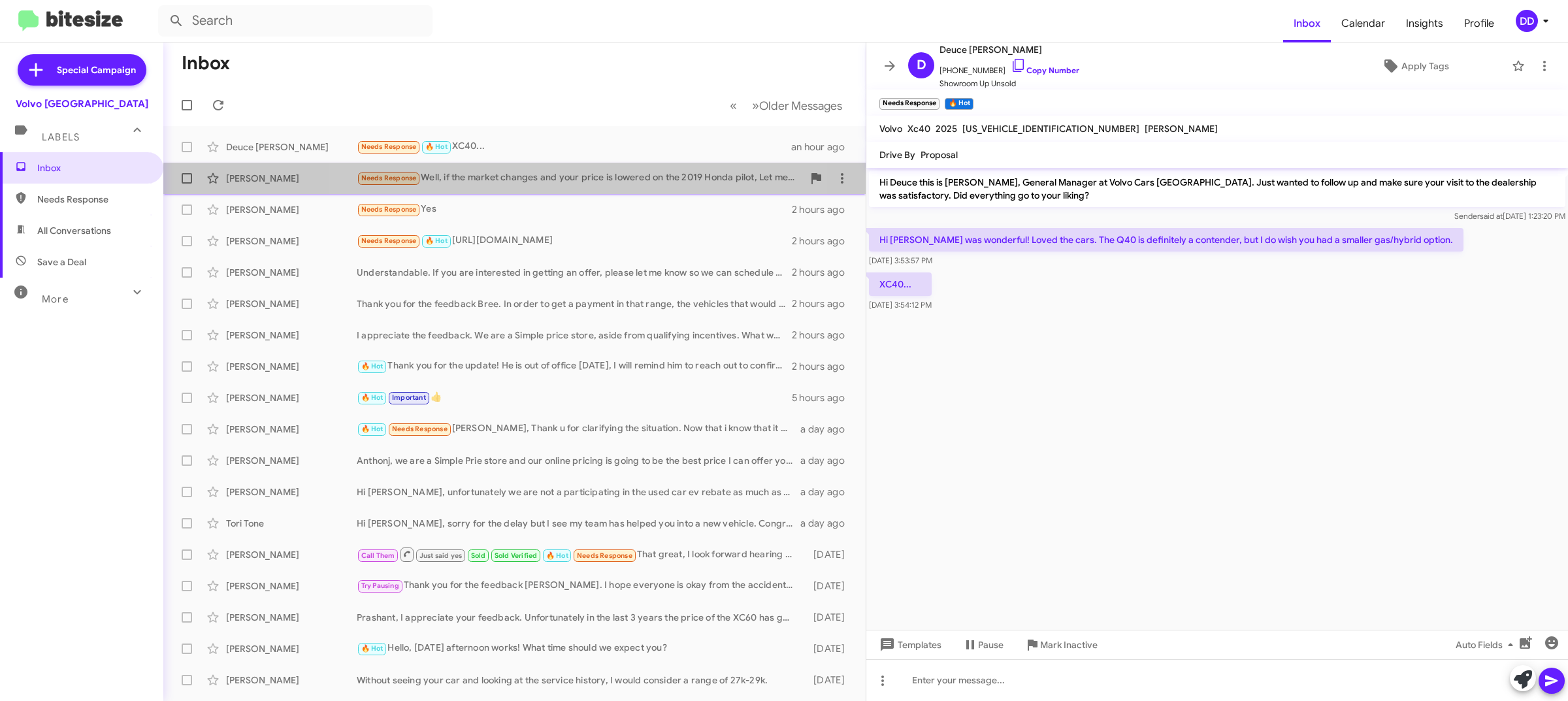
drag, startPoint x: 577, startPoint y: 187, endPoint x: 586, endPoint y: 187, distance: 9.0
click at [579, 186] on div "Kate Slater Needs Response Well, if the market changes and your price is lowere…" at bounding box center [514, 179] width 681 height 26
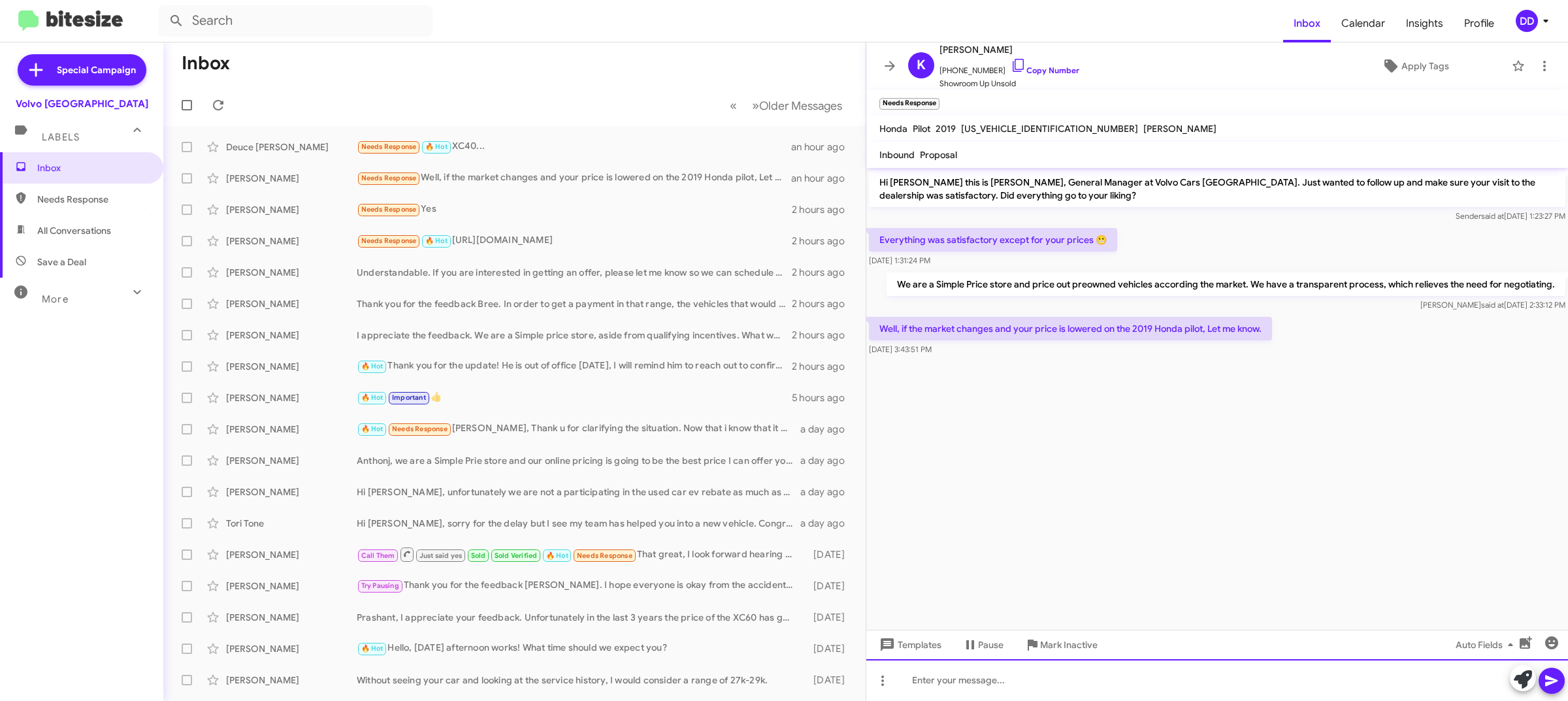
click at [1119, 695] on div at bounding box center [1217, 681] width 702 height 42
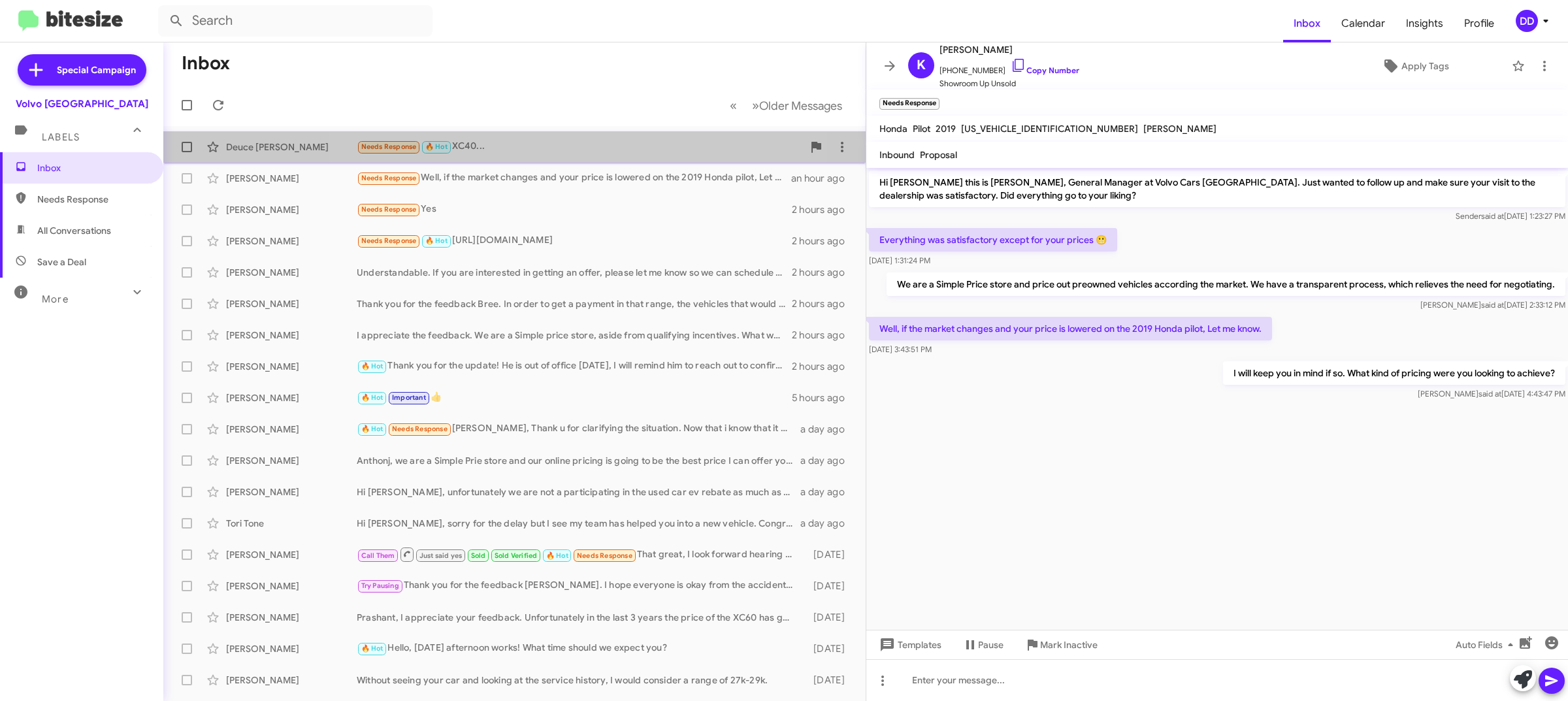
click at [528, 152] on div "Needs Response 🔥 Hot XC40..." at bounding box center [580, 146] width 446 height 15
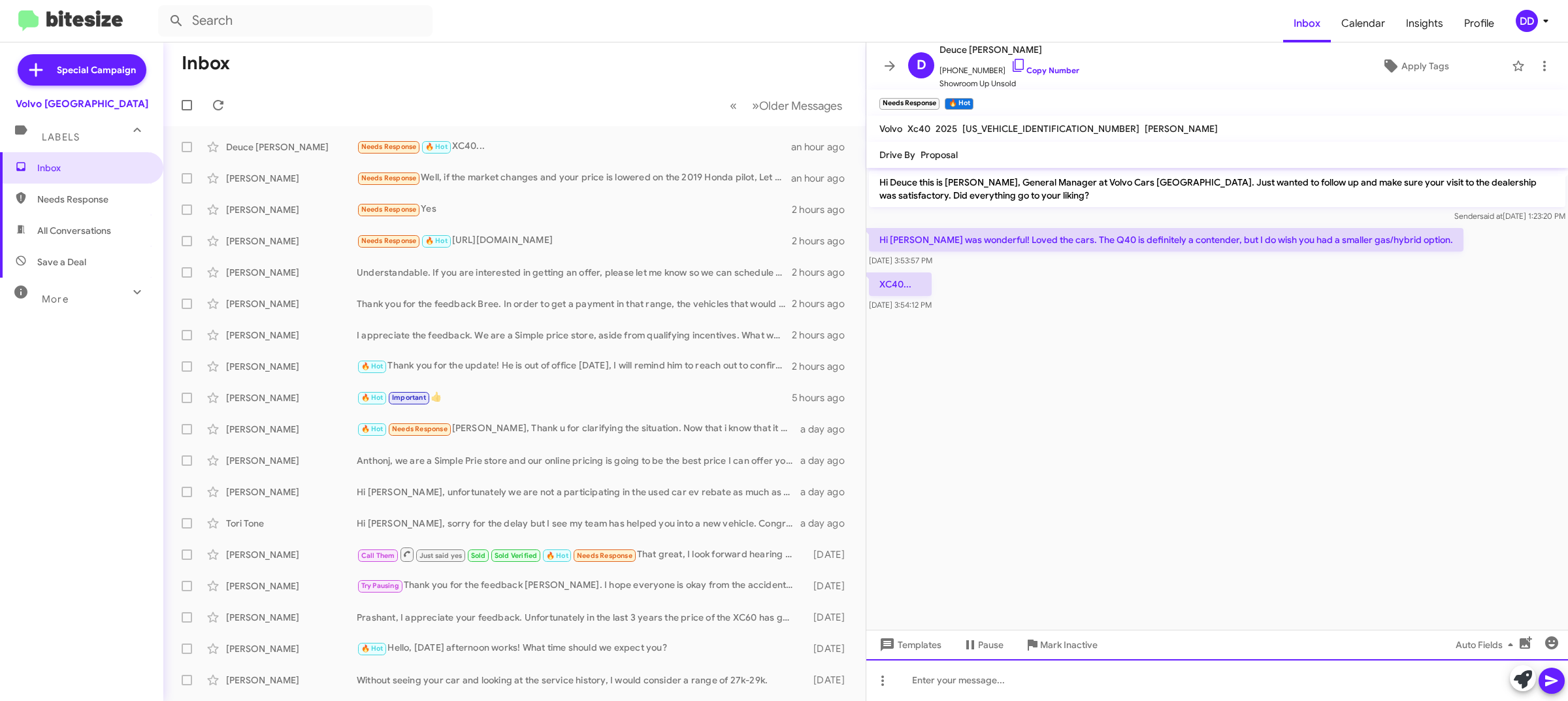
click at [1152, 672] on div at bounding box center [1217, 681] width 702 height 42
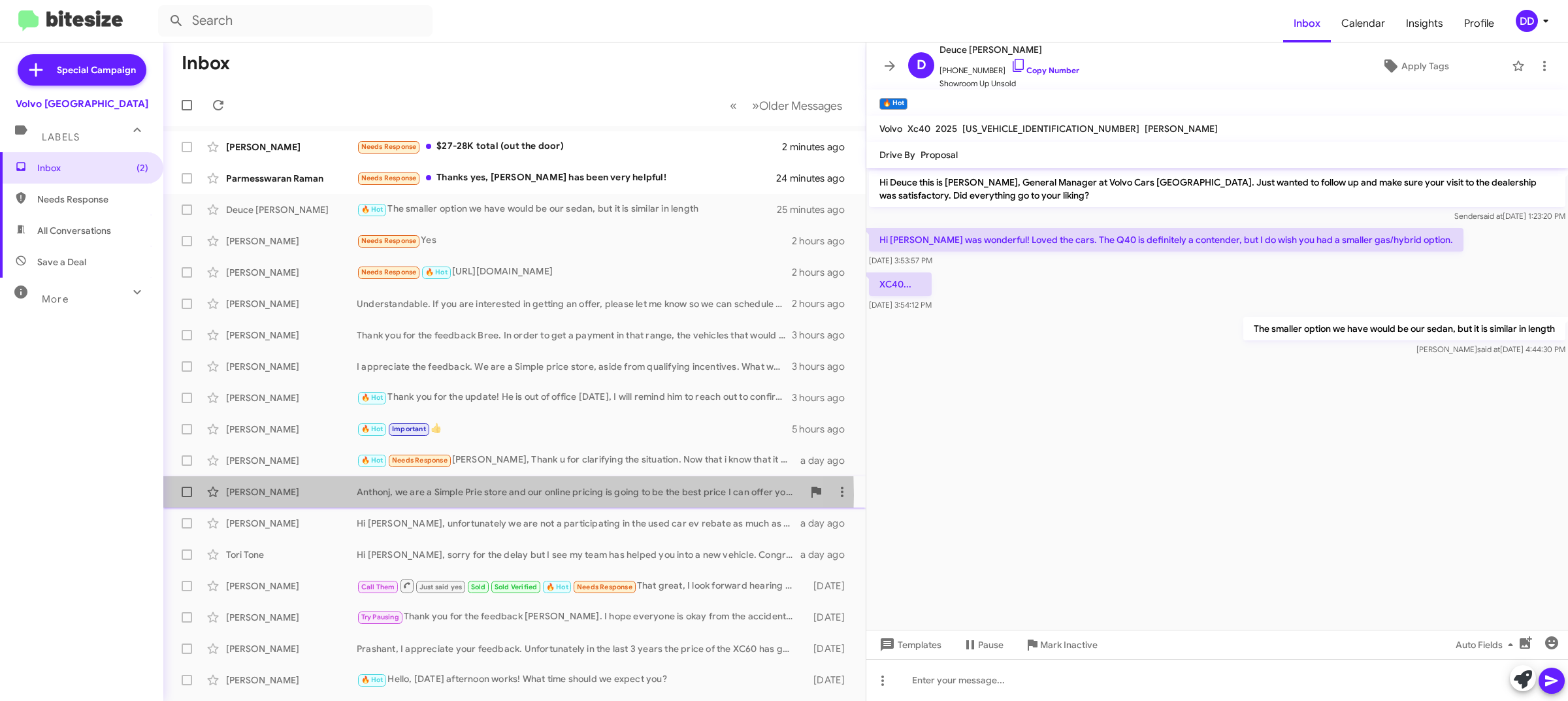
click at [424, 496] on div "Anthonj, we are a Simple Prie store and our online pricing is going to be the b…" at bounding box center [580, 492] width 446 height 13
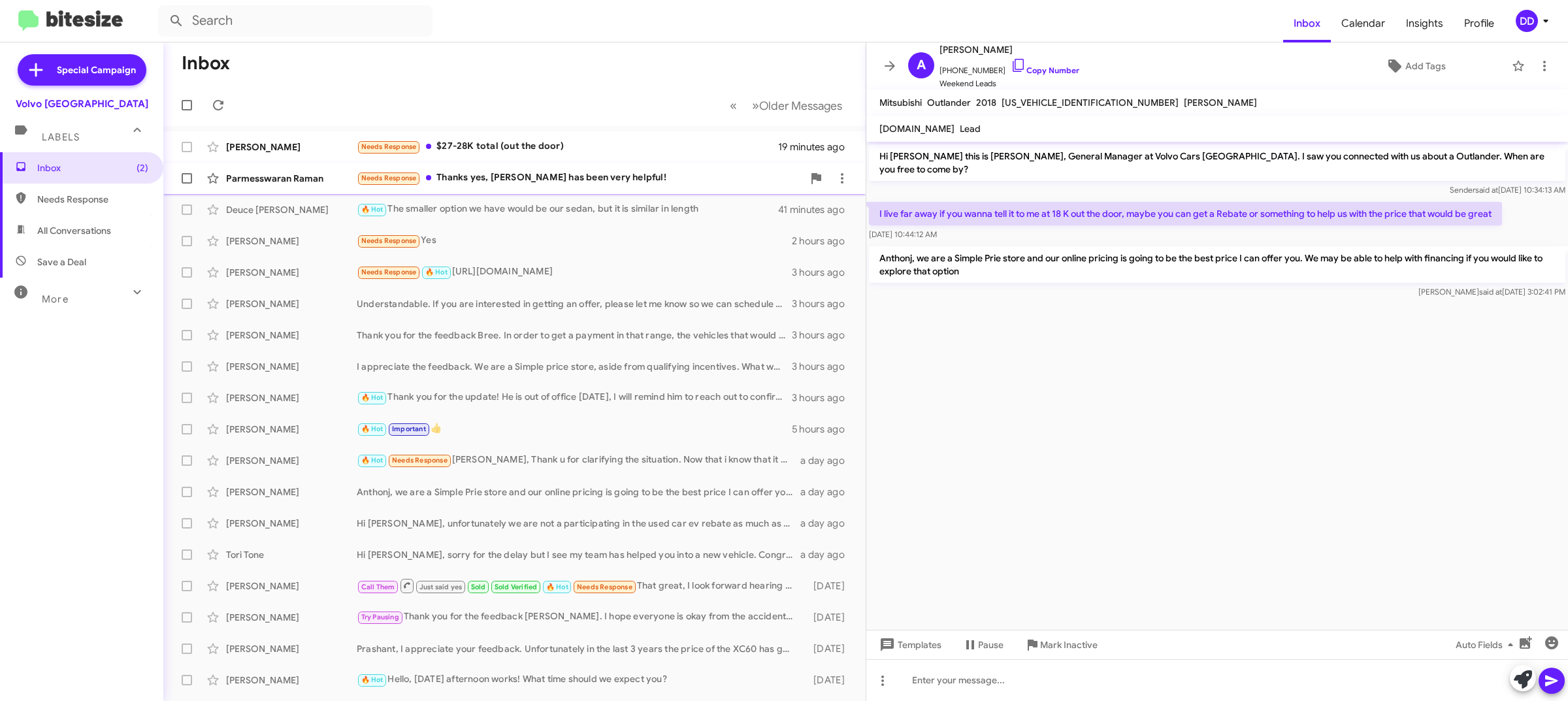
click at [561, 180] on div "Needs Response Thanks yes, [PERSON_NAME] has been very helpful!" at bounding box center [580, 178] width 446 height 15
